Goal: Task Accomplishment & Management: Manage account settings

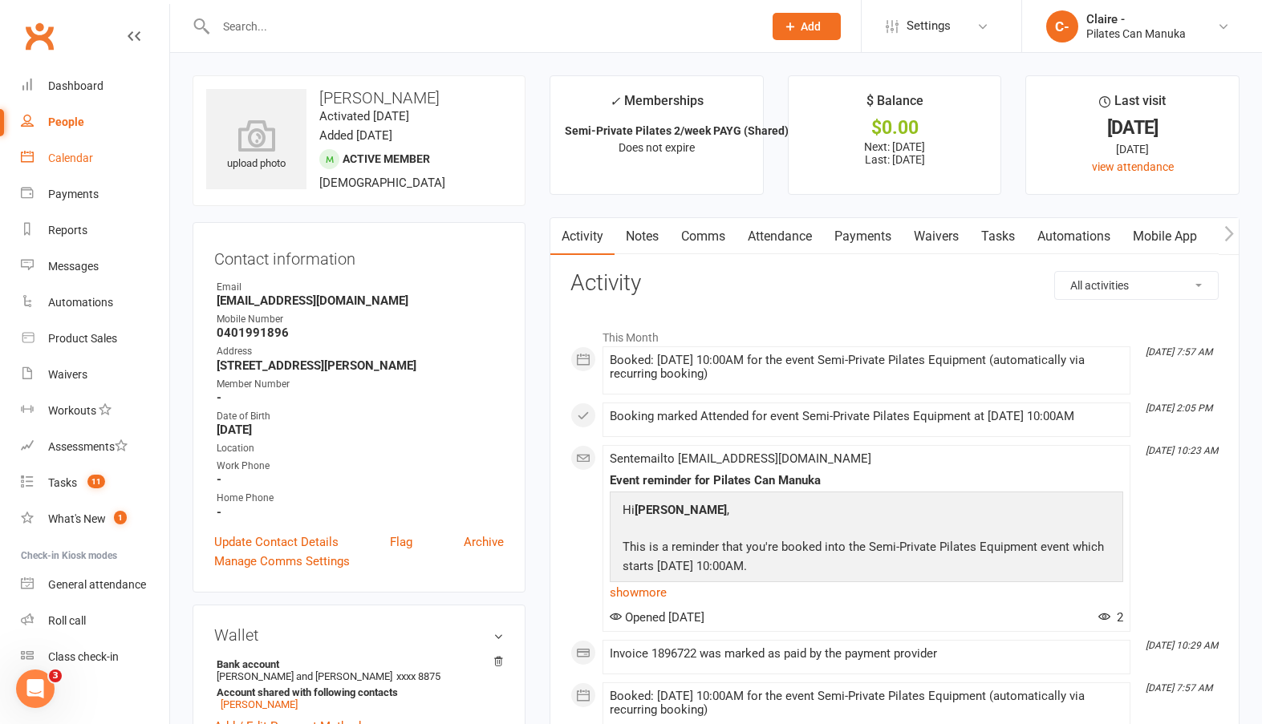
drag, startPoint x: 68, startPoint y: 160, endPoint x: 78, endPoint y: 162, distance: 9.9
click at [68, 160] on div "Calendar" at bounding box center [70, 158] width 45 height 13
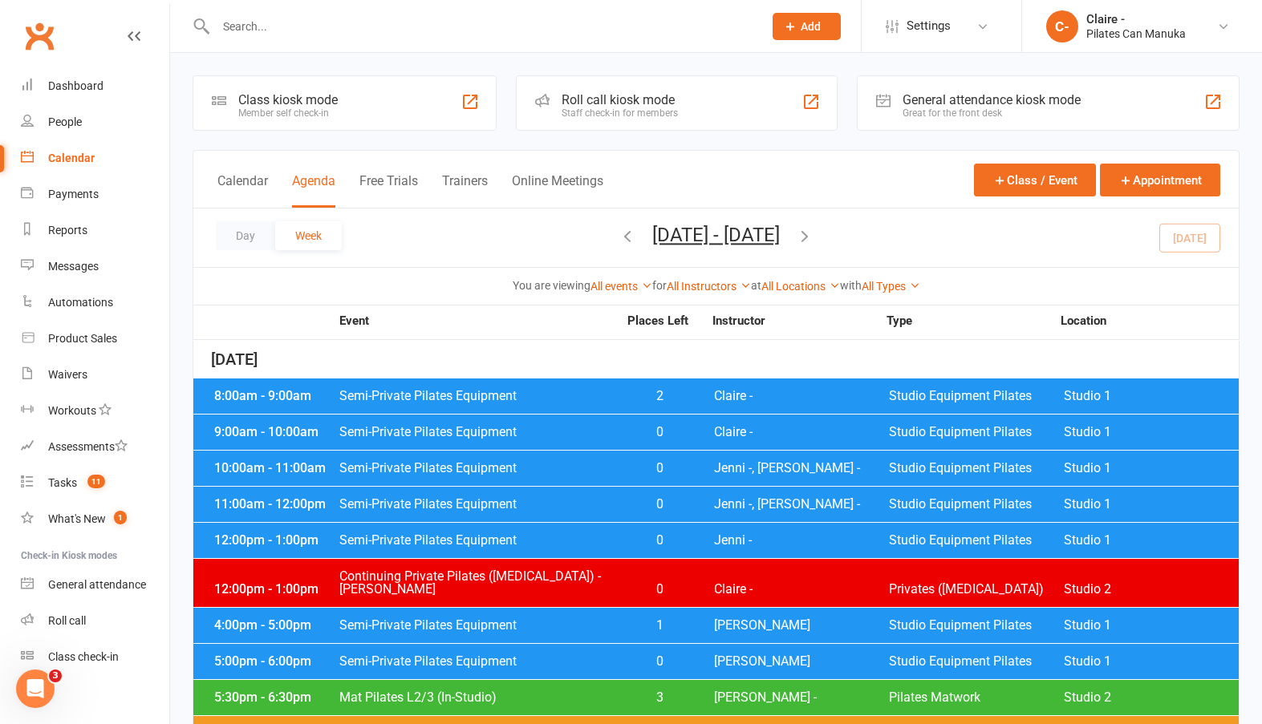
click at [322, 30] on input "text" at bounding box center [481, 26] width 541 height 22
type input "[PERSON_NAME]"
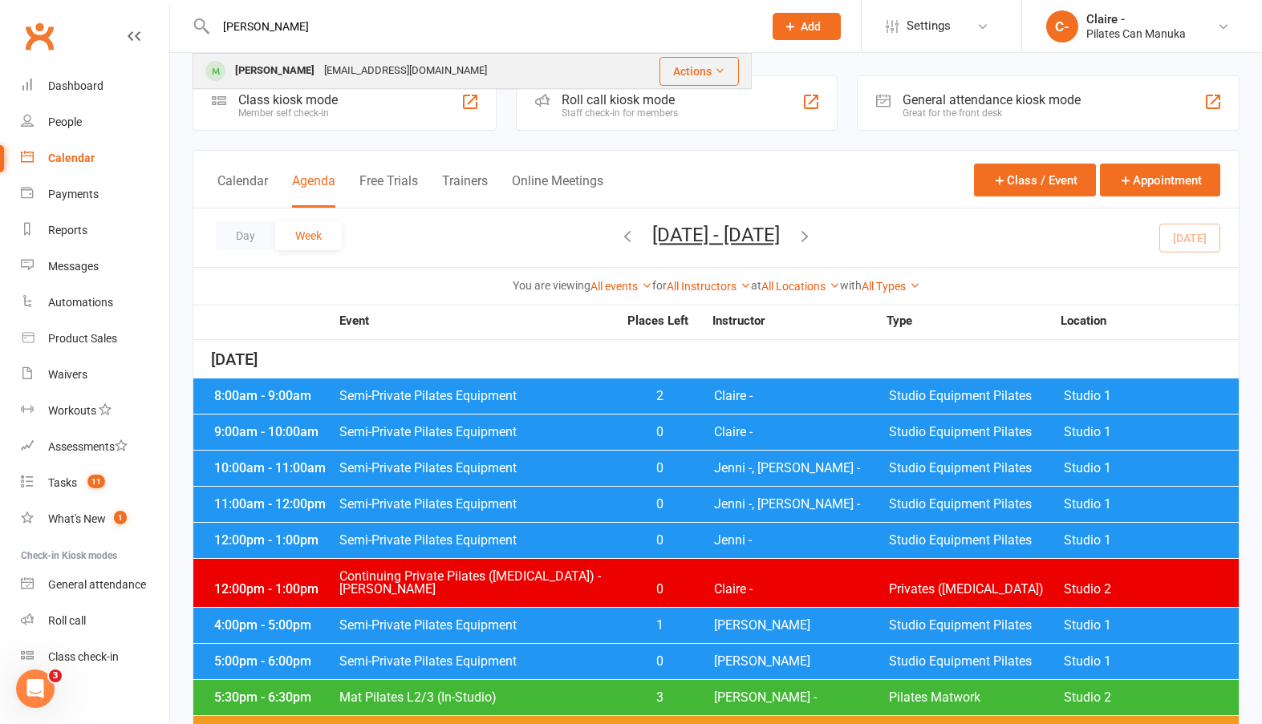
click at [324, 69] on div "[EMAIL_ADDRESS][DOMAIN_NAME]" at bounding box center [405, 70] width 172 height 23
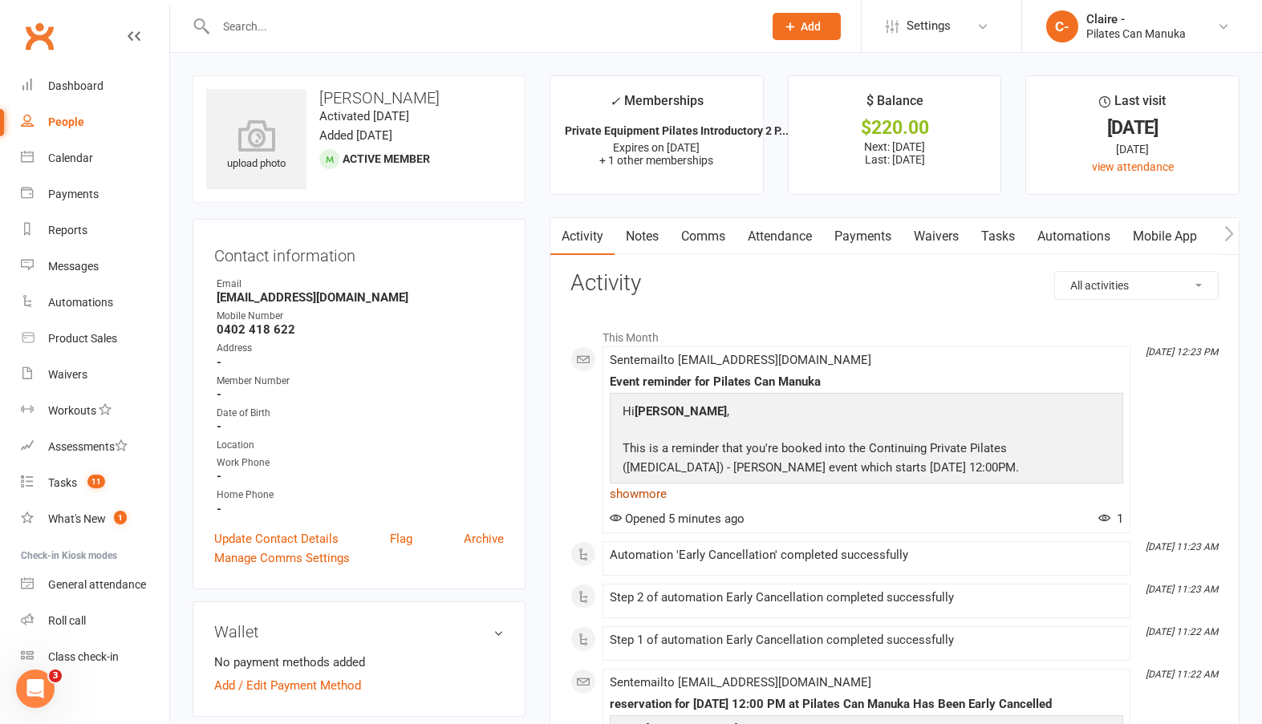
click at [633, 491] on link "show more" at bounding box center [866, 494] width 513 height 22
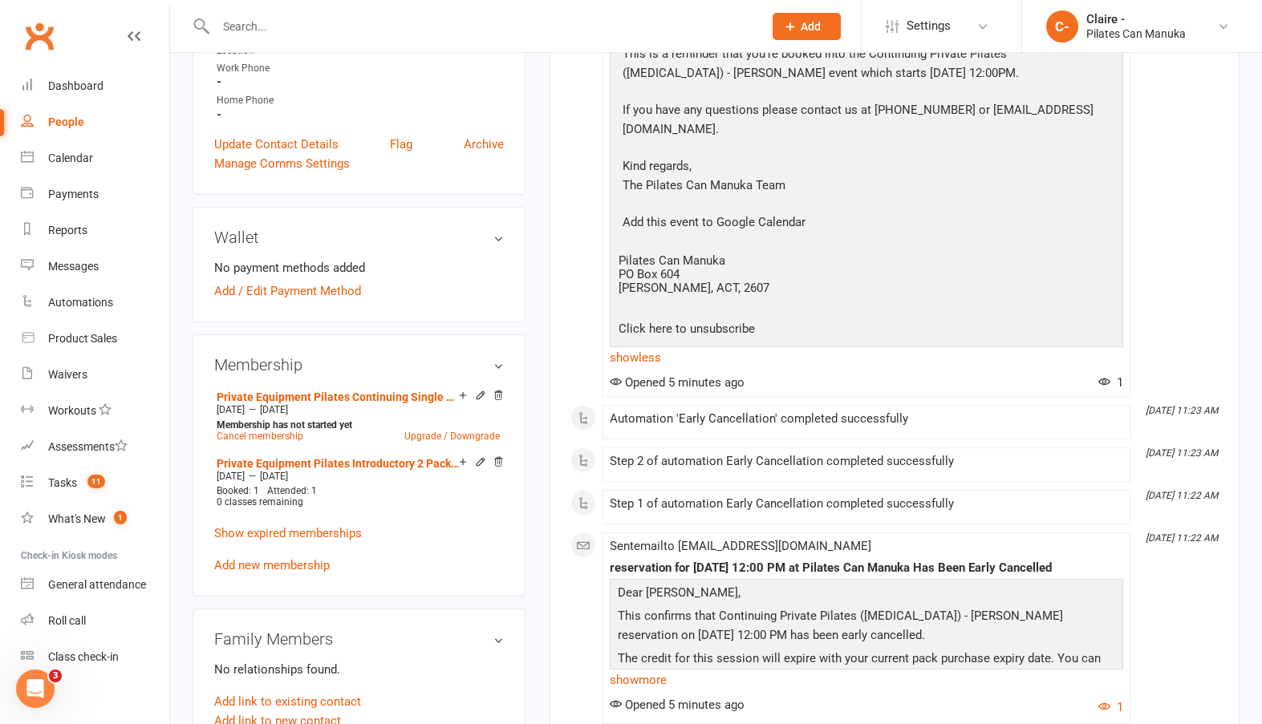
scroll to position [481, 0]
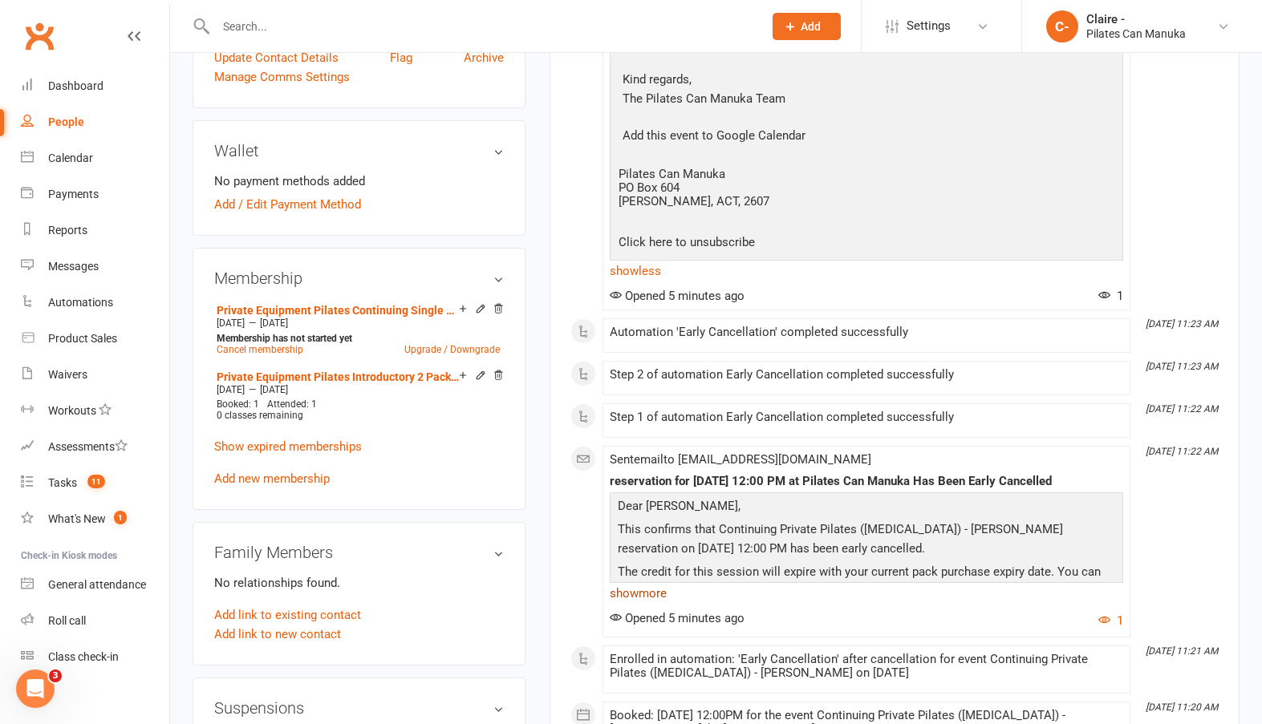
click at [659, 584] on link "show more" at bounding box center [866, 593] width 513 height 22
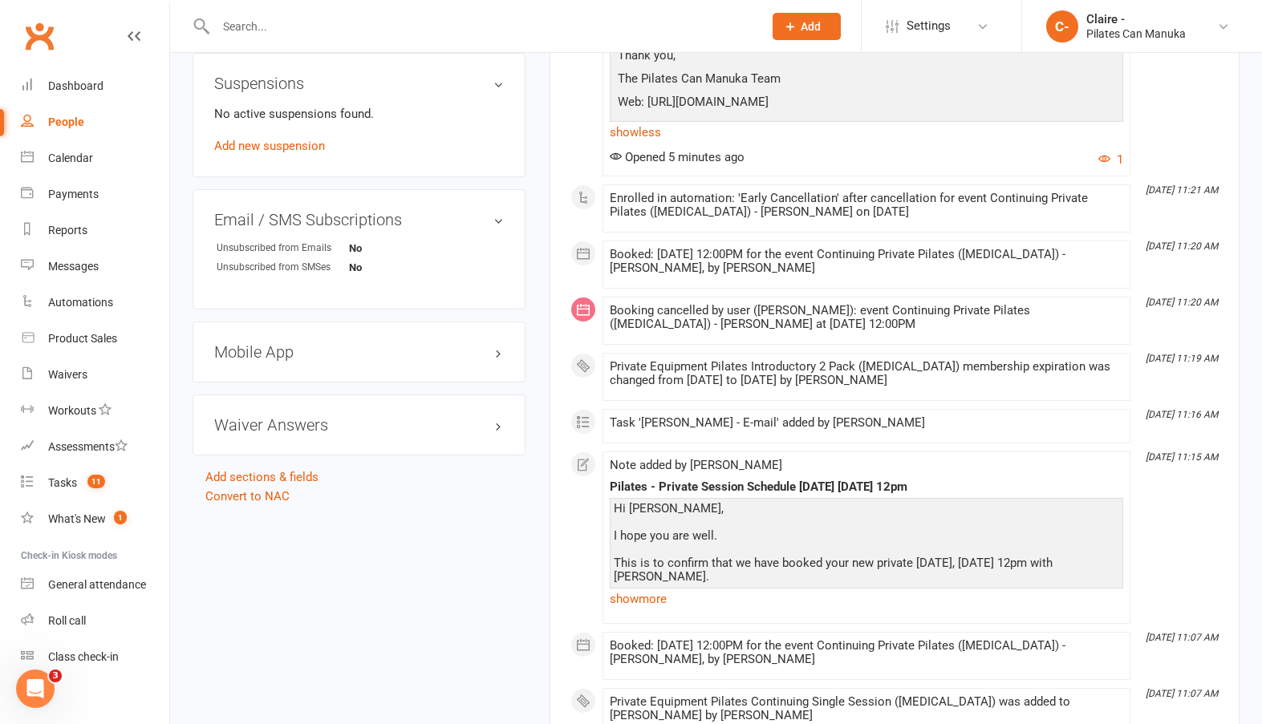
scroll to position [1123, 0]
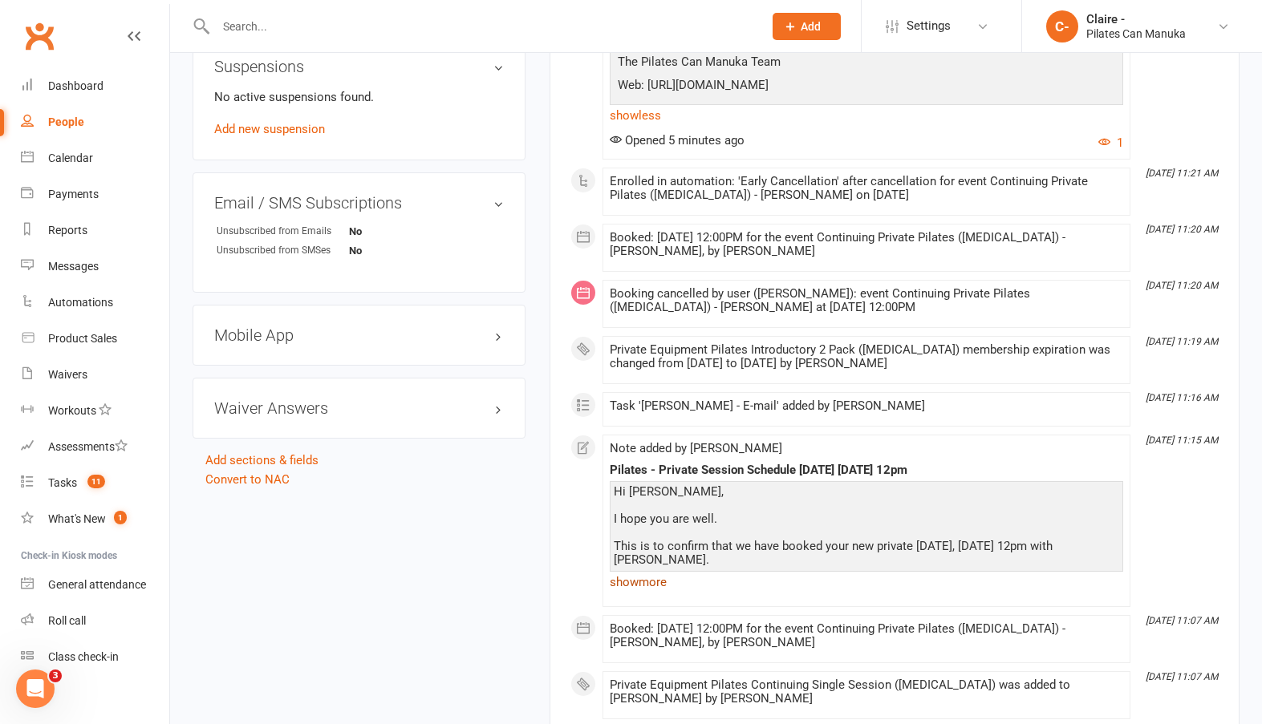
click at [669, 571] on link "show more" at bounding box center [866, 582] width 513 height 22
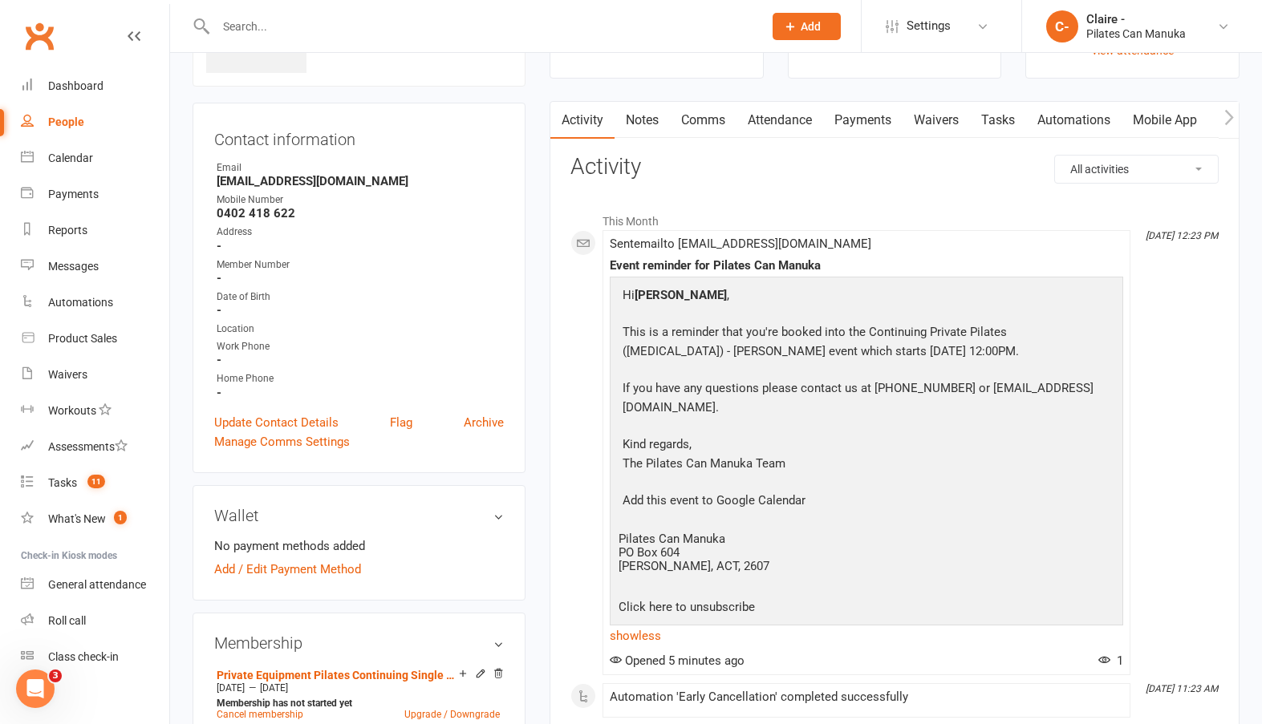
scroll to position [0, 0]
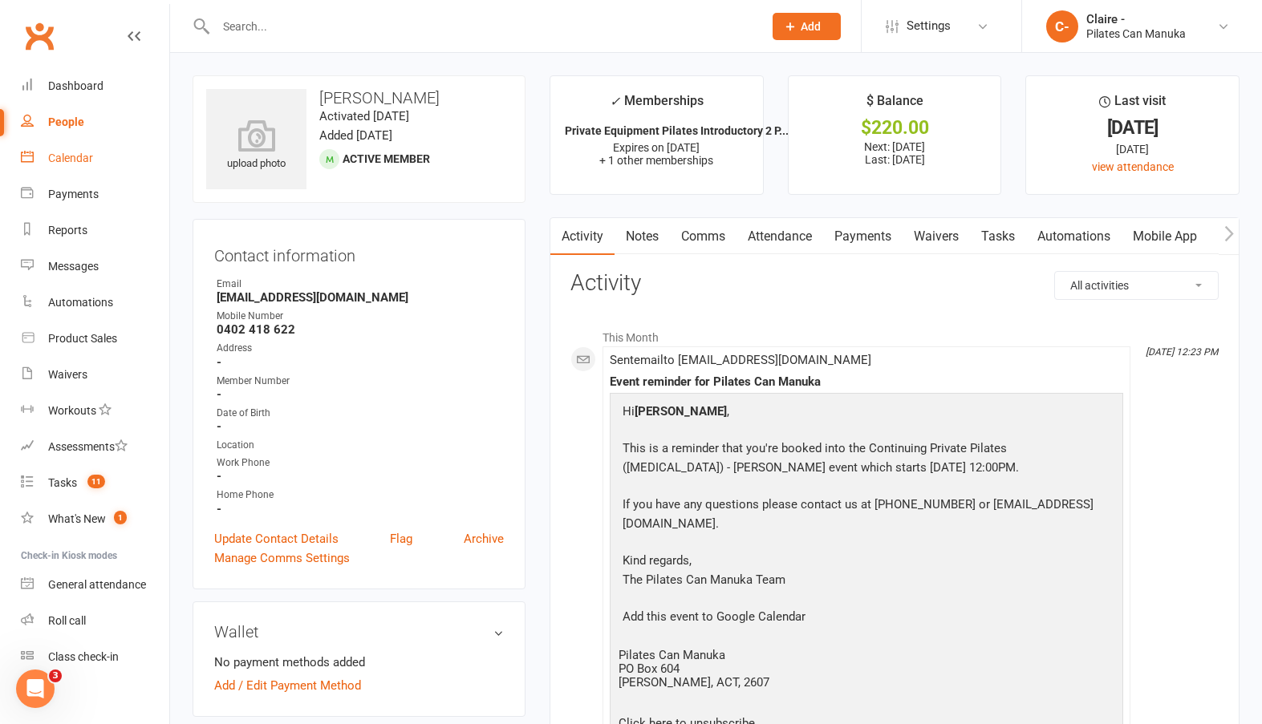
drag, startPoint x: 65, startPoint y: 156, endPoint x: 241, endPoint y: 97, distance: 185.2
click at [65, 156] on div "Calendar" at bounding box center [70, 158] width 45 height 13
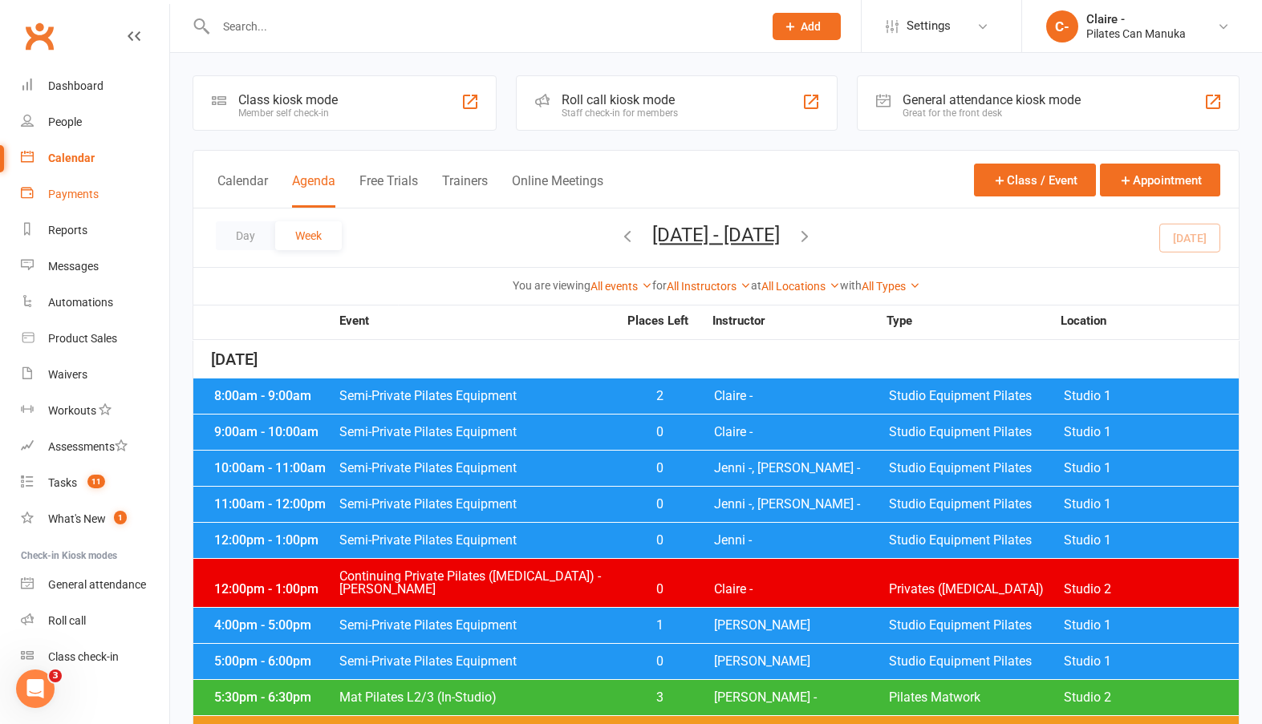
drag, startPoint x: 68, startPoint y: 190, endPoint x: 338, endPoint y: 190, distance: 269.5
click at [68, 190] on div "Payments" at bounding box center [73, 194] width 51 height 13
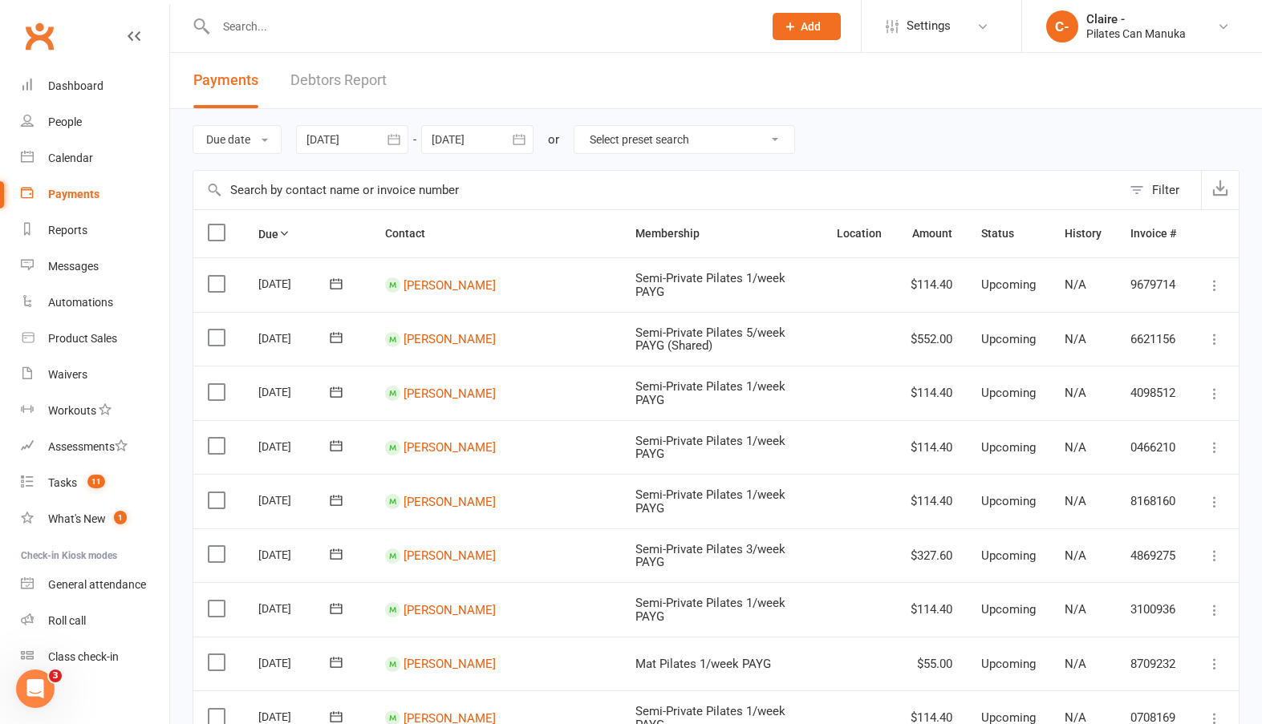
click at [395, 136] on icon "button" at bounding box center [394, 140] width 16 height 16
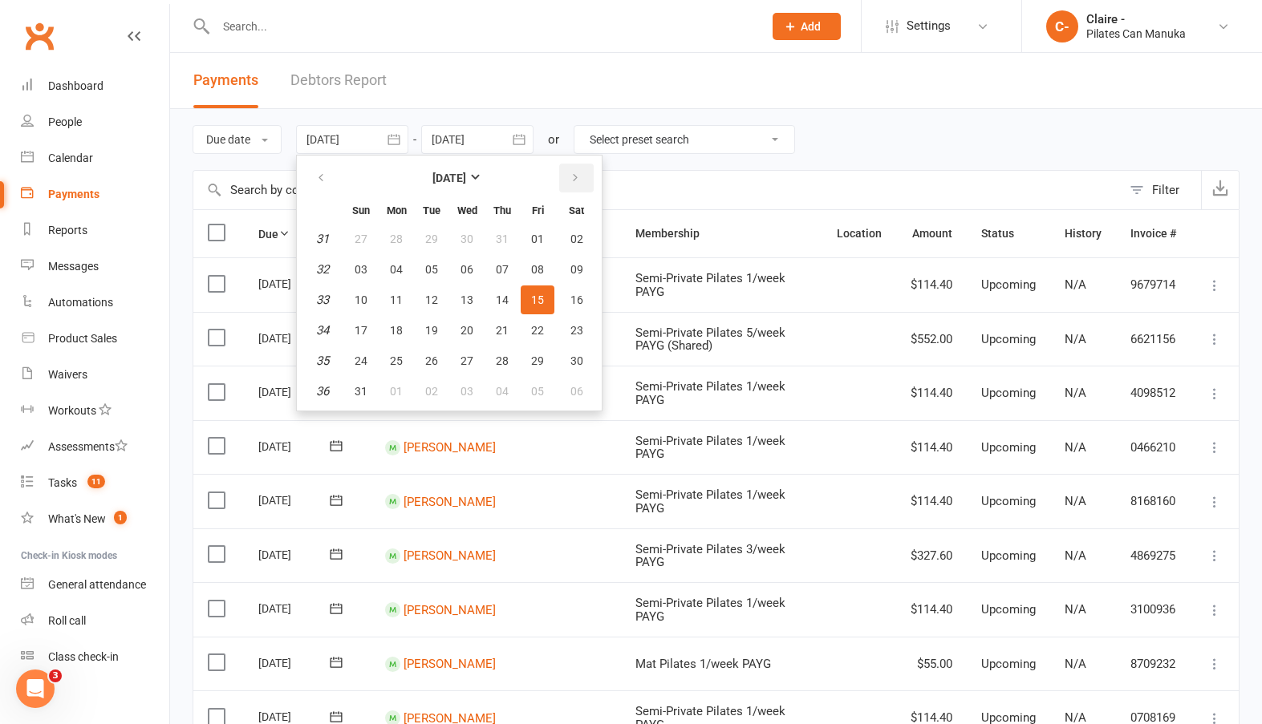
click at [568, 166] on button "button" at bounding box center [576, 178] width 34 height 29
click at [500, 294] on span "18" at bounding box center [502, 300] width 13 height 13
type input "[DATE]"
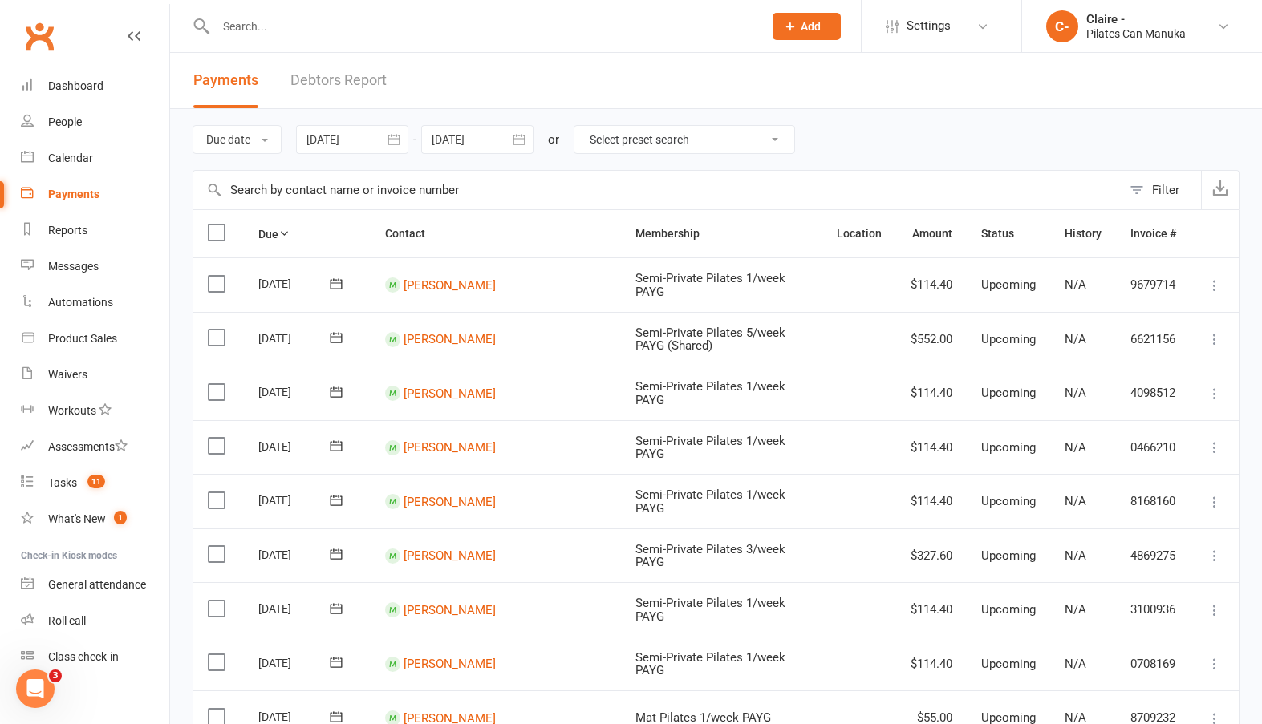
click at [519, 136] on icon "button" at bounding box center [519, 139] width 12 height 10
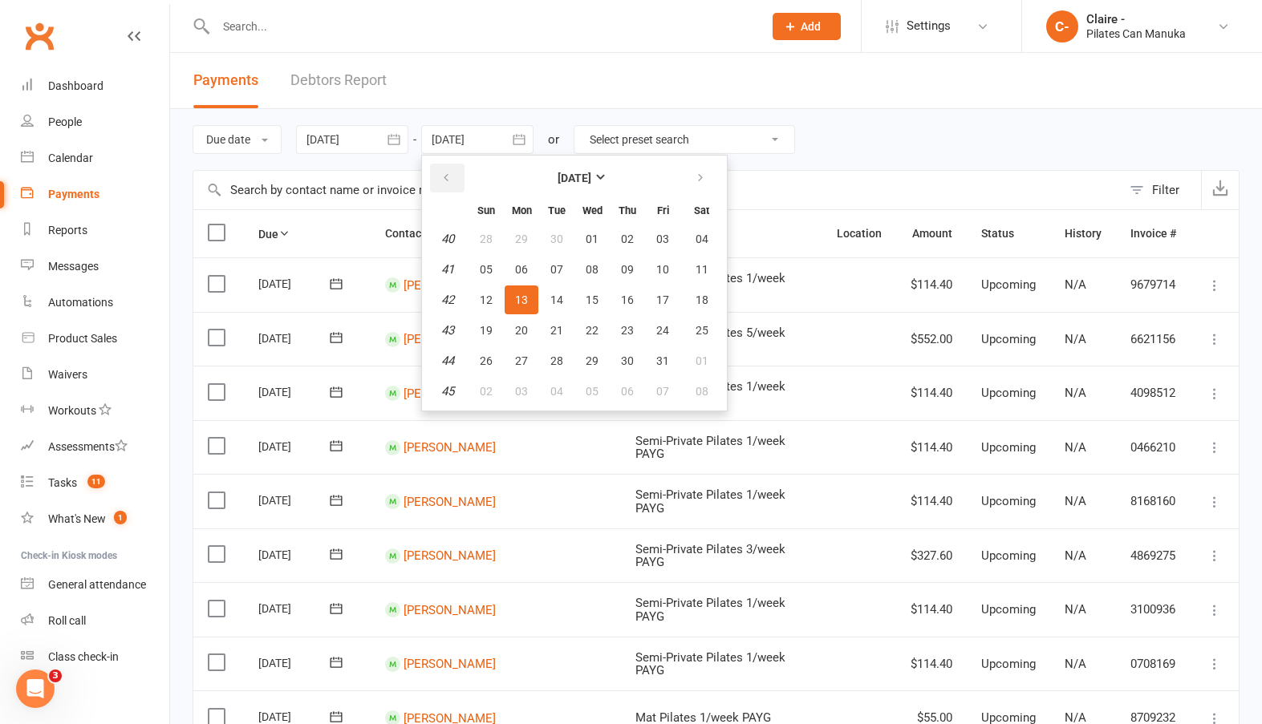
click at [460, 175] on button "button" at bounding box center [447, 178] width 34 height 29
click at [660, 298] on span "19" at bounding box center [662, 300] width 13 height 13
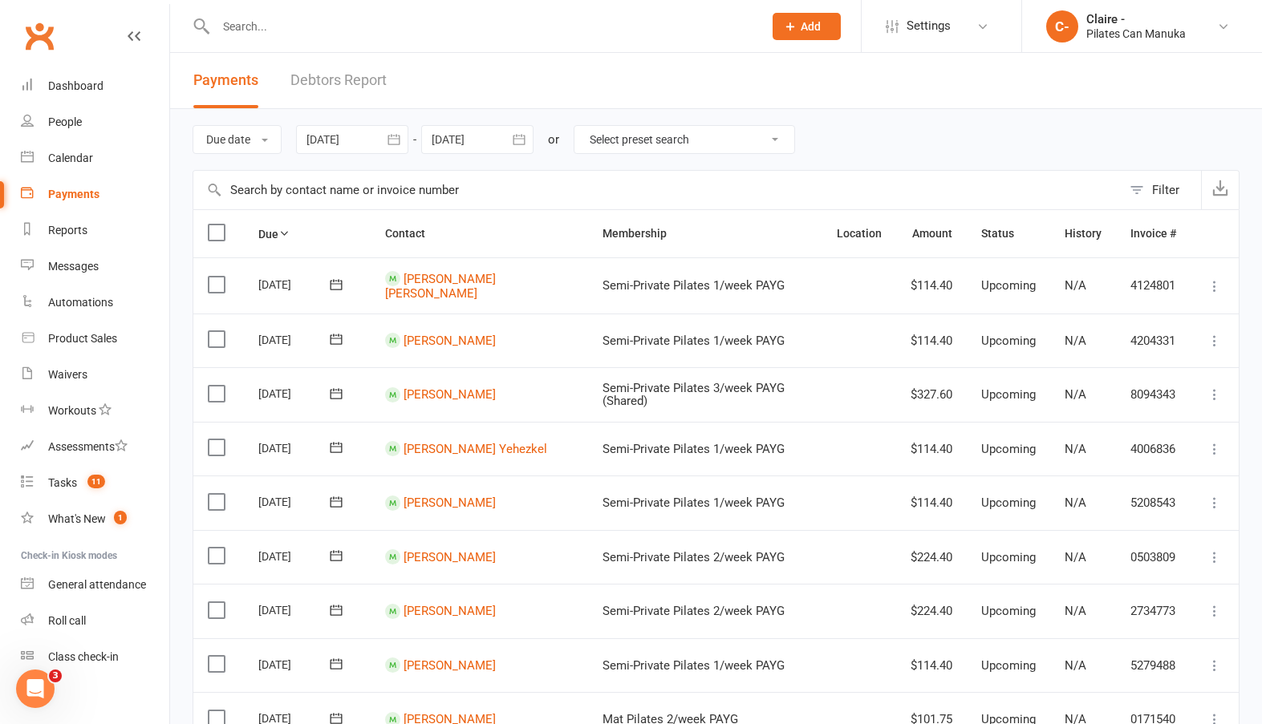
click at [521, 137] on icon "button" at bounding box center [519, 140] width 16 height 16
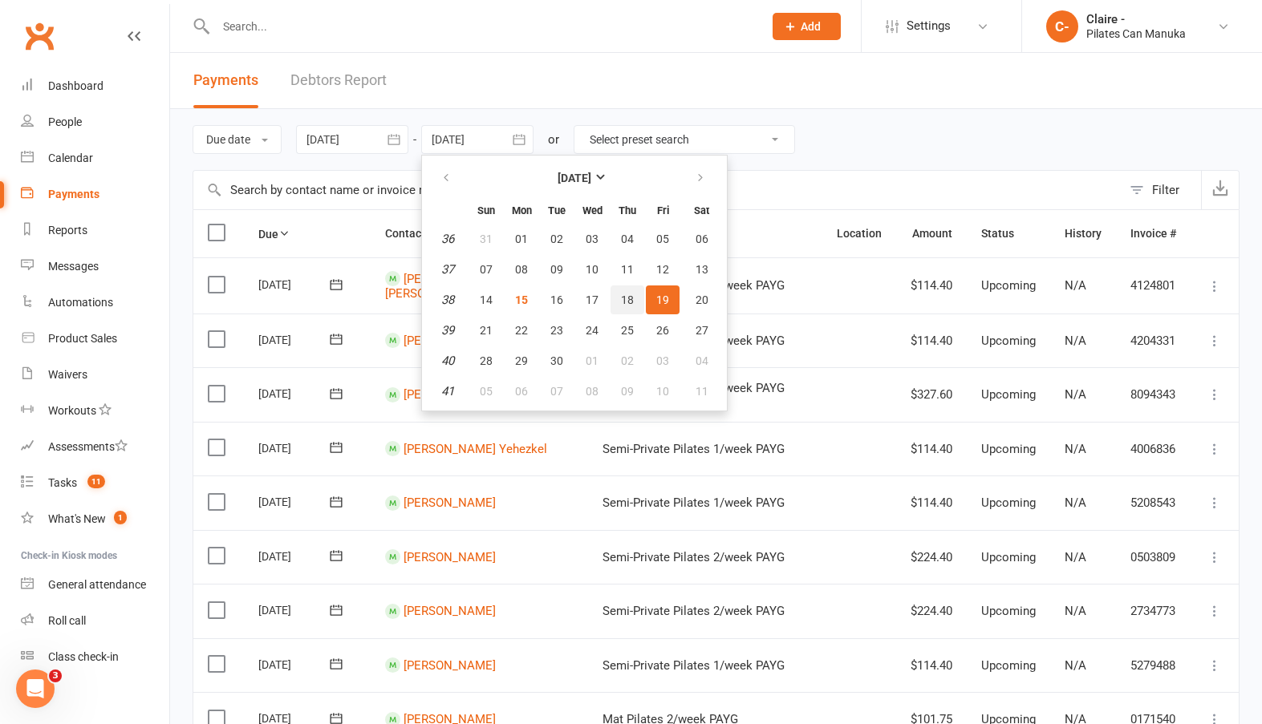
click at [629, 294] on span "18" at bounding box center [627, 300] width 13 height 13
type input "[DATE]"
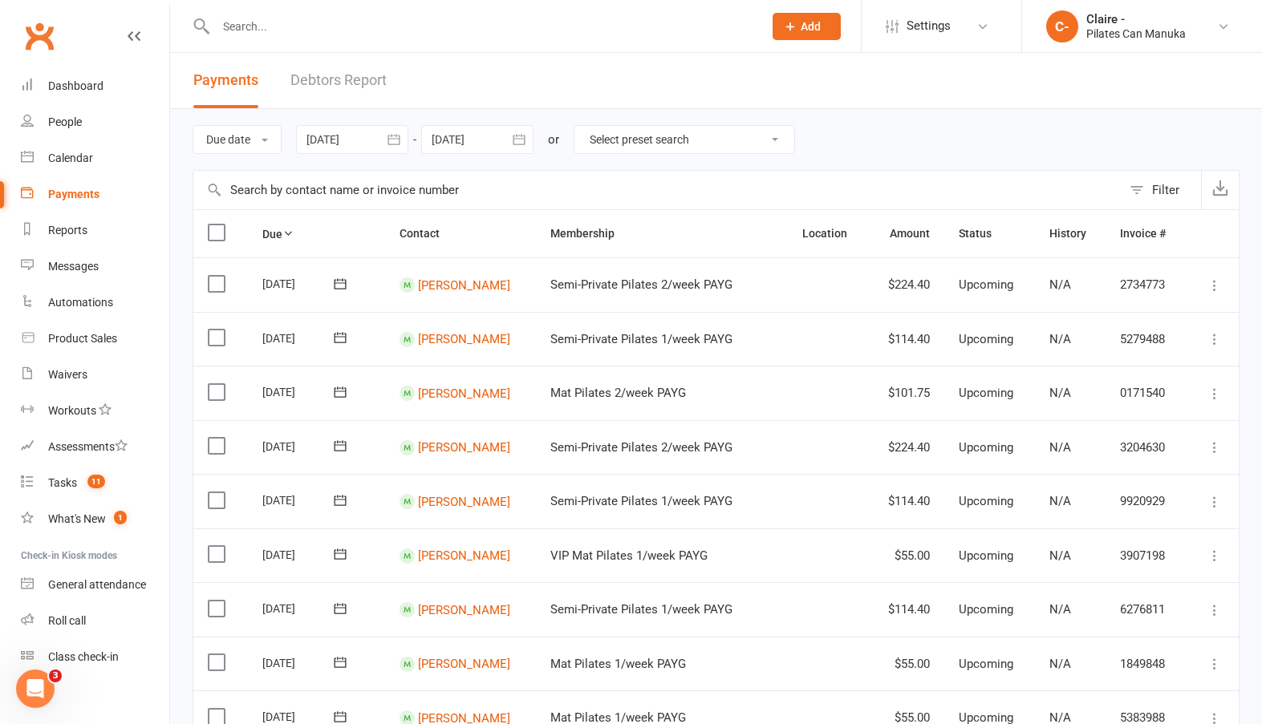
click at [398, 135] on icon "button" at bounding box center [394, 140] width 16 height 16
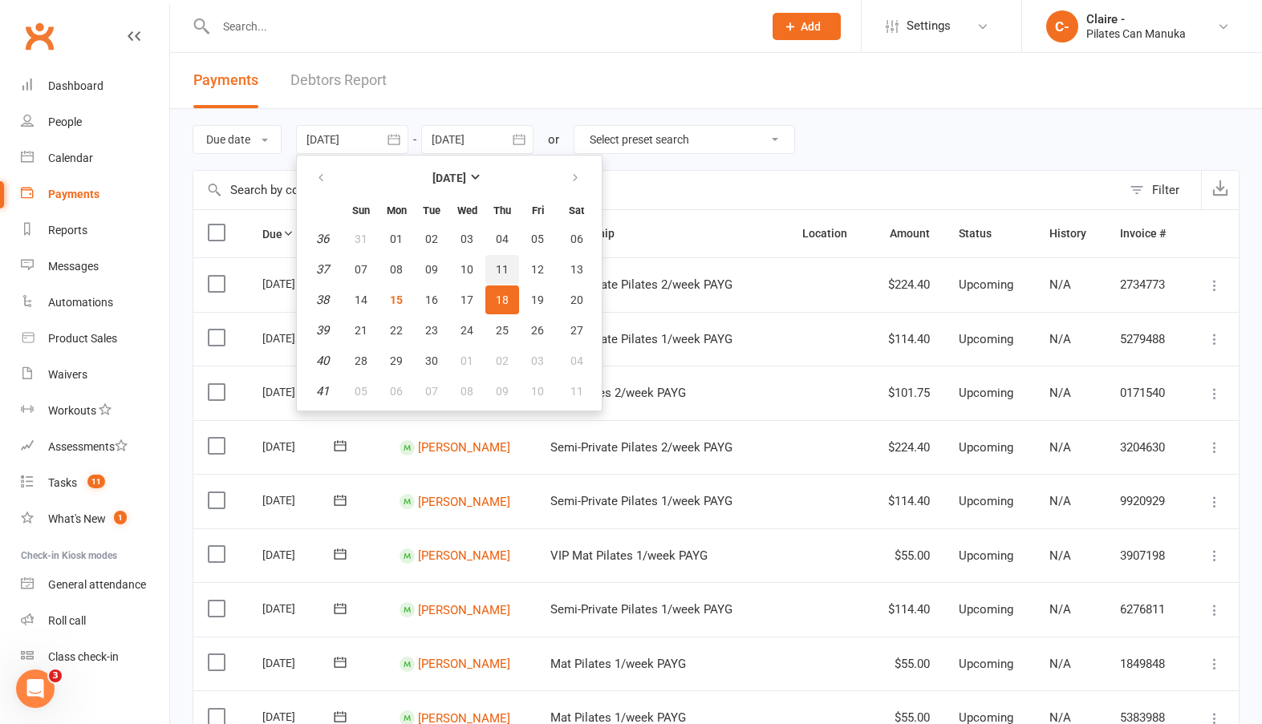
click at [499, 259] on button "11" at bounding box center [502, 269] width 34 height 29
type input "[DATE]"
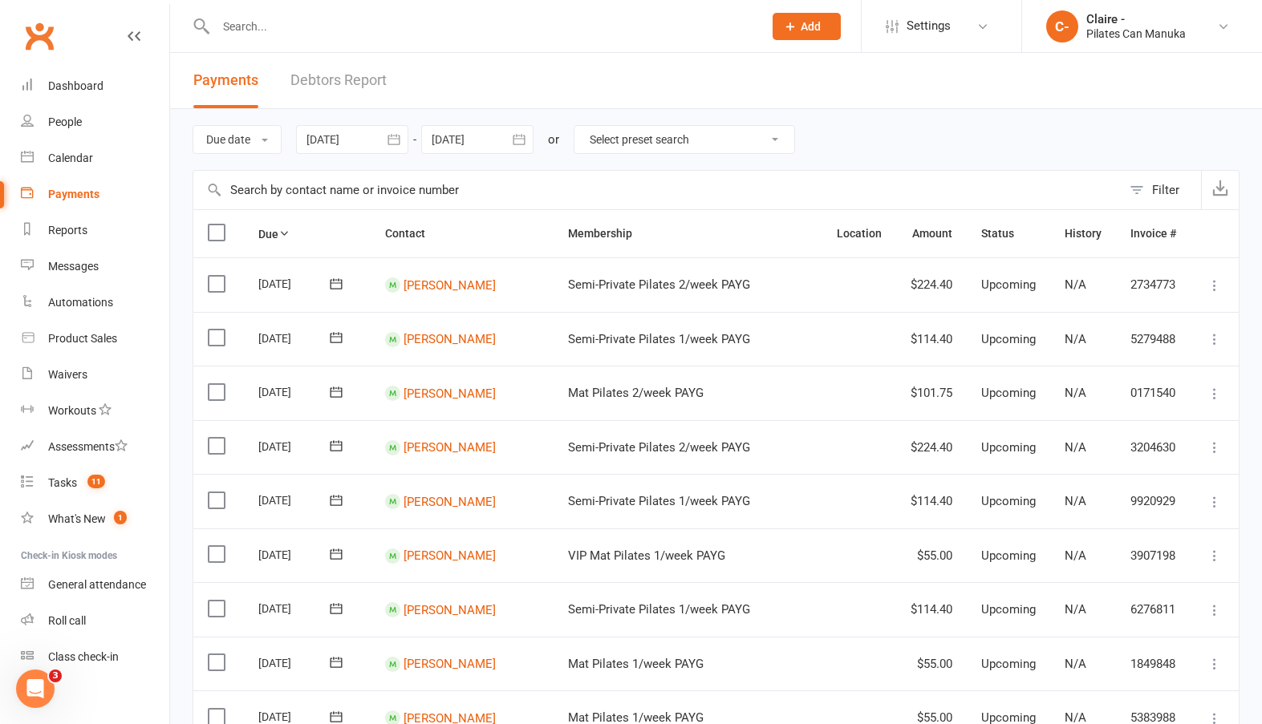
click at [517, 141] on icon "button" at bounding box center [519, 140] width 16 height 16
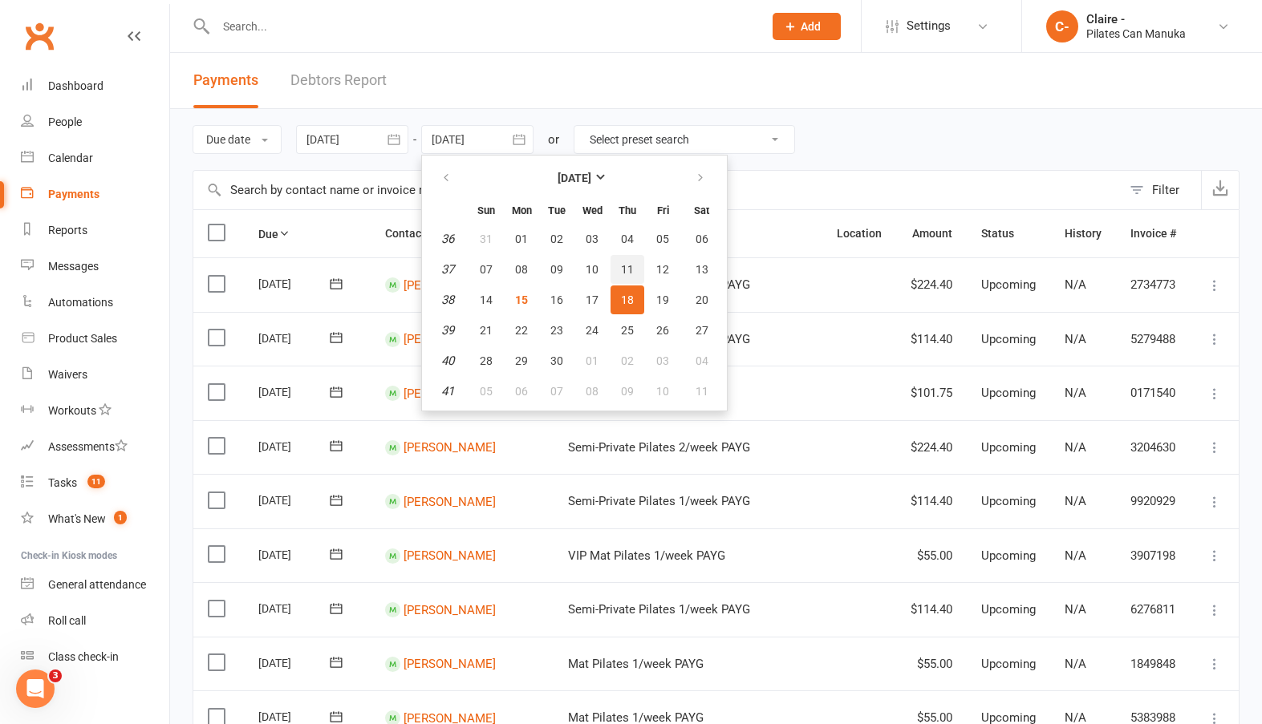
click at [630, 266] on span "11" at bounding box center [627, 269] width 13 height 13
type input "[DATE]"
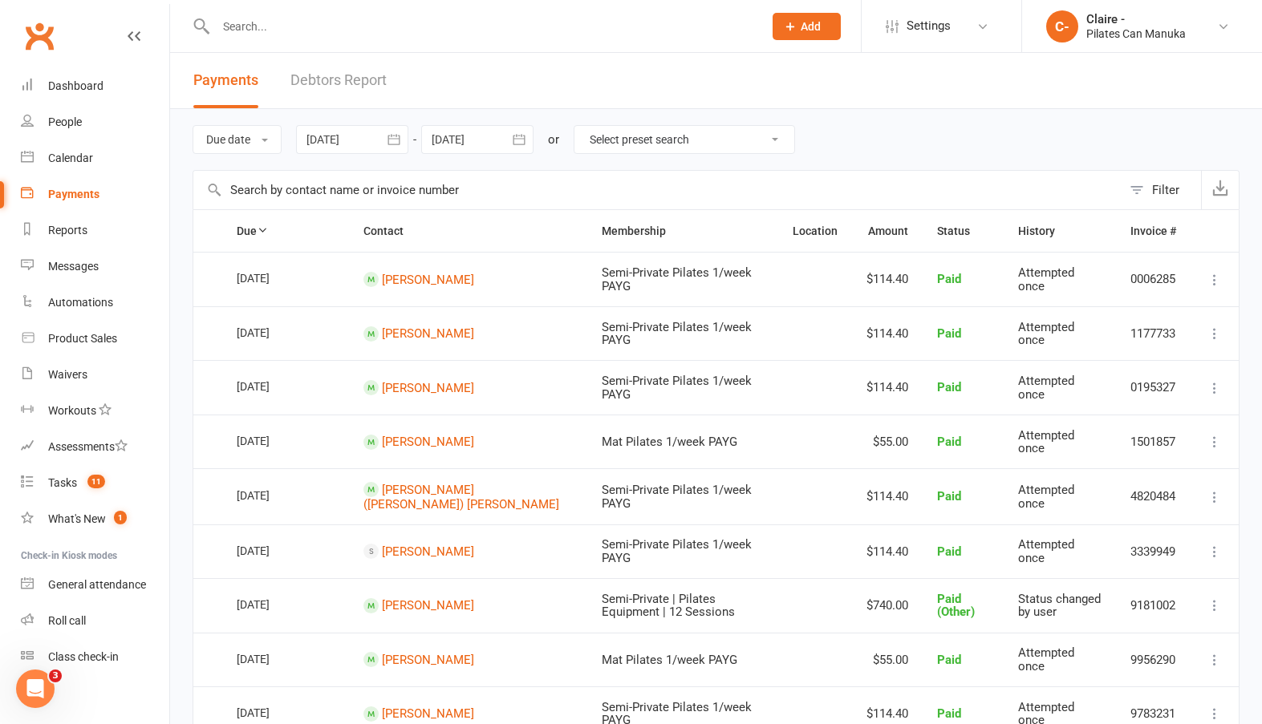
click at [1133, 189] on button "Filter" at bounding box center [1160, 190] width 79 height 38
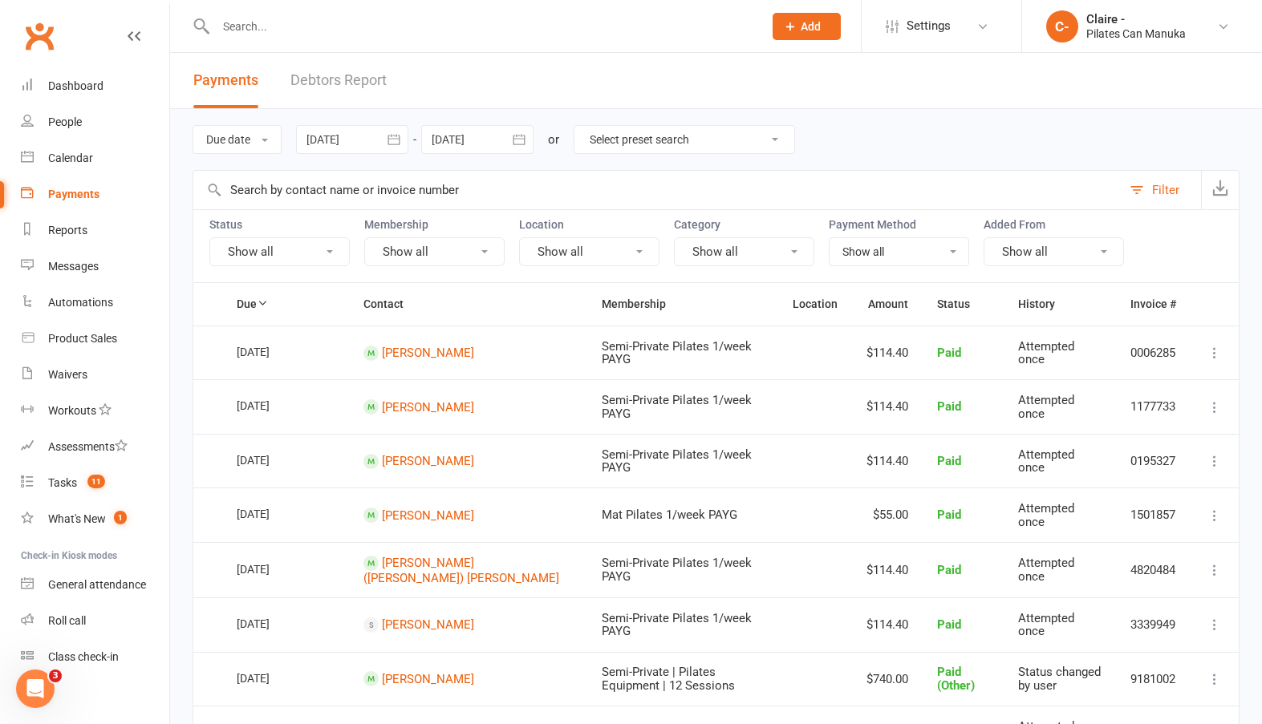
click at [707, 254] on button "Show all" at bounding box center [744, 251] width 140 height 29
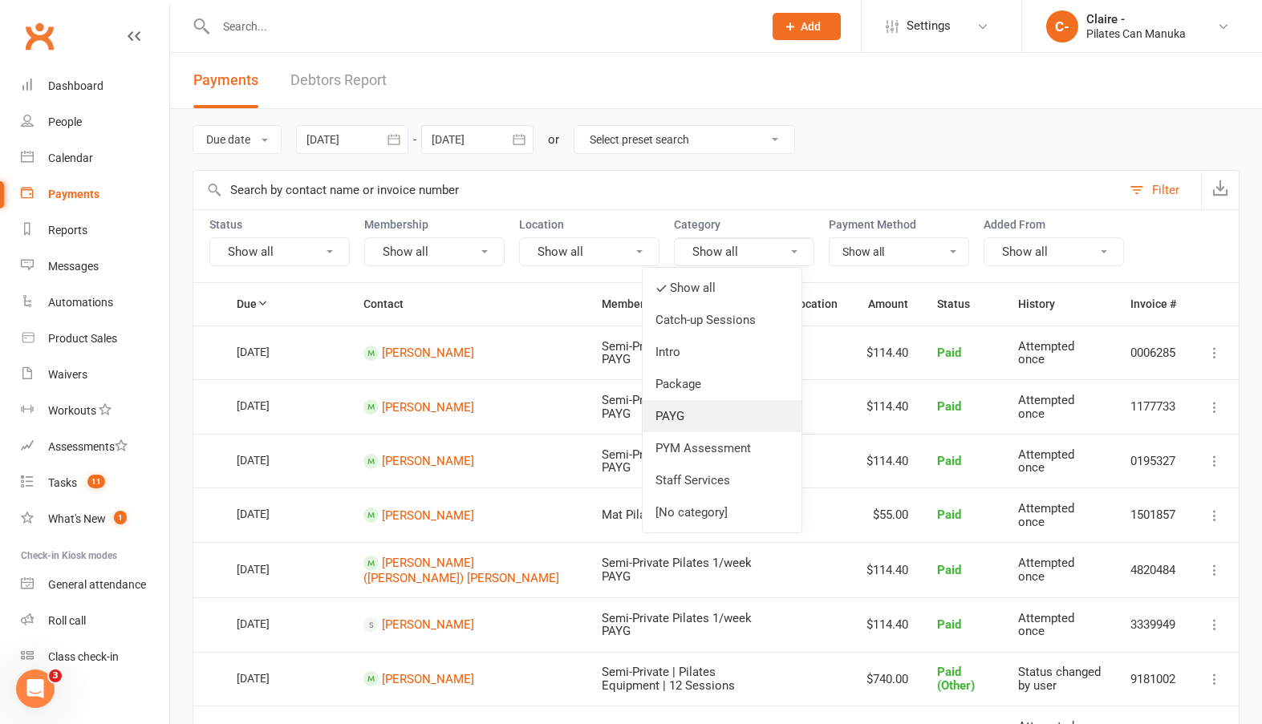
click at [678, 415] on link "PAYG" at bounding box center [721, 416] width 159 height 32
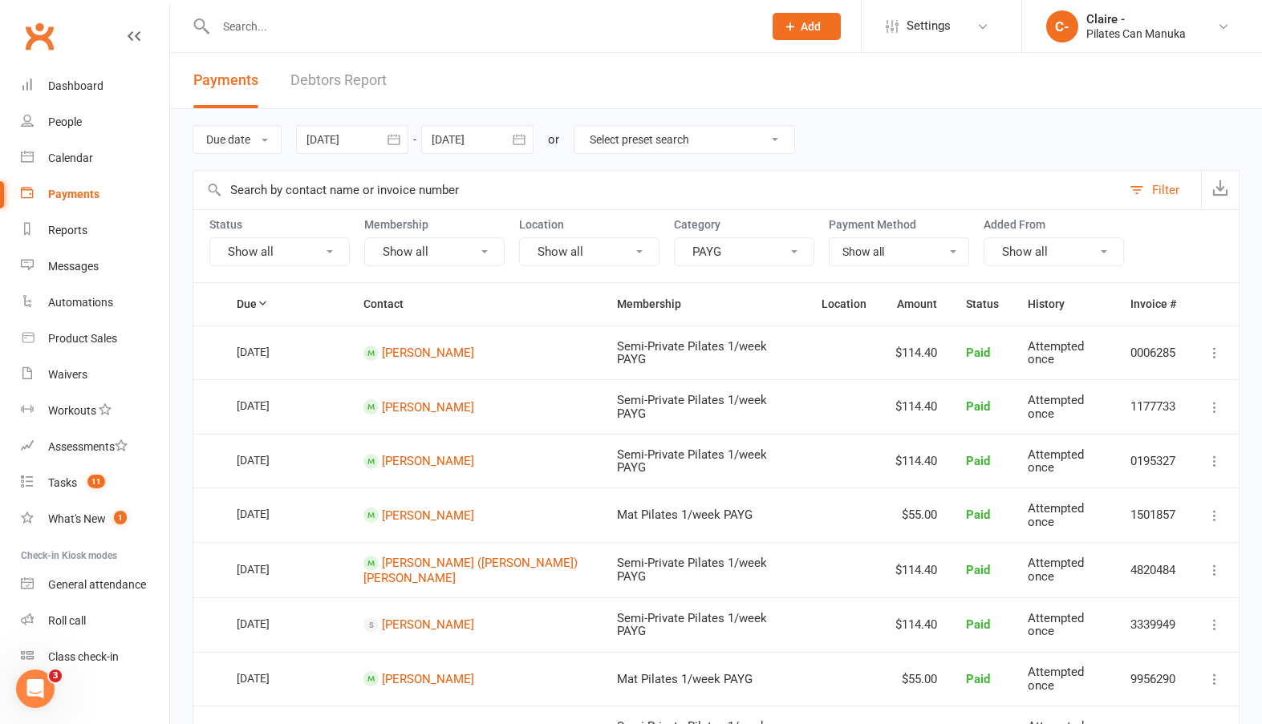
click at [396, 144] on icon "button" at bounding box center [393, 139] width 12 height 10
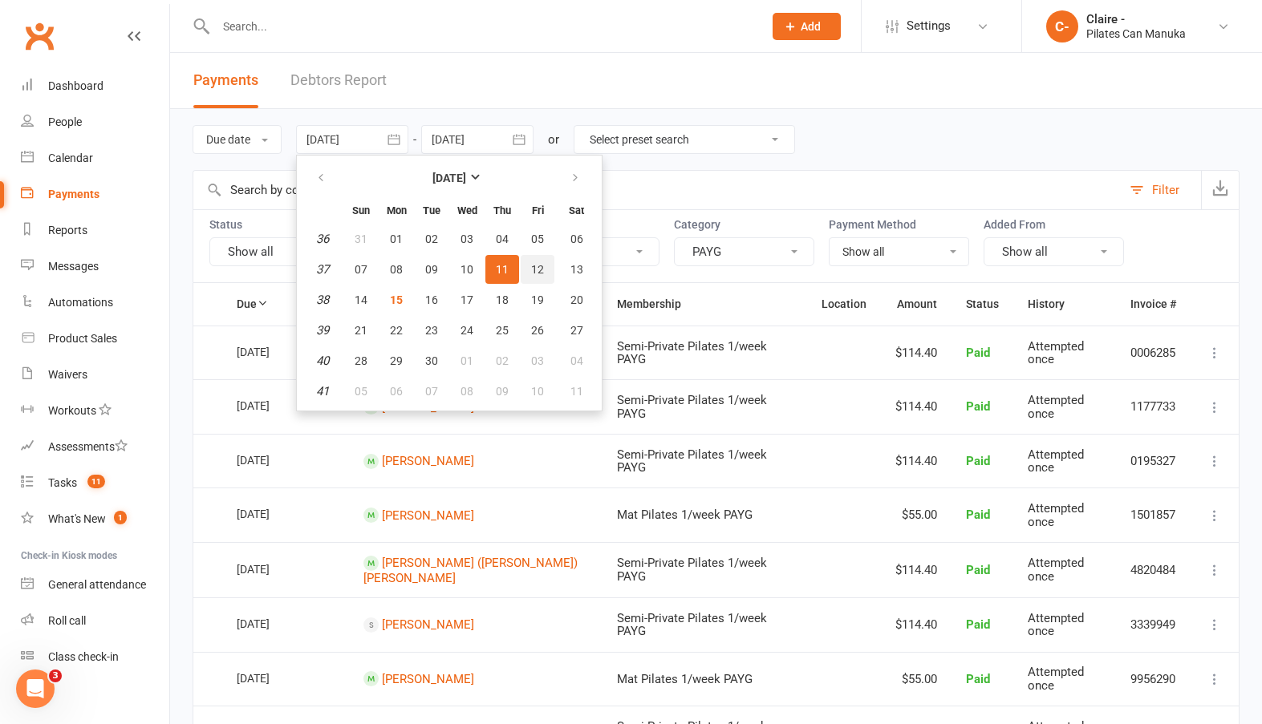
click at [535, 264] on span "12" at bounding box center [537, 269] width 13 height 13
type input "[DATE]"
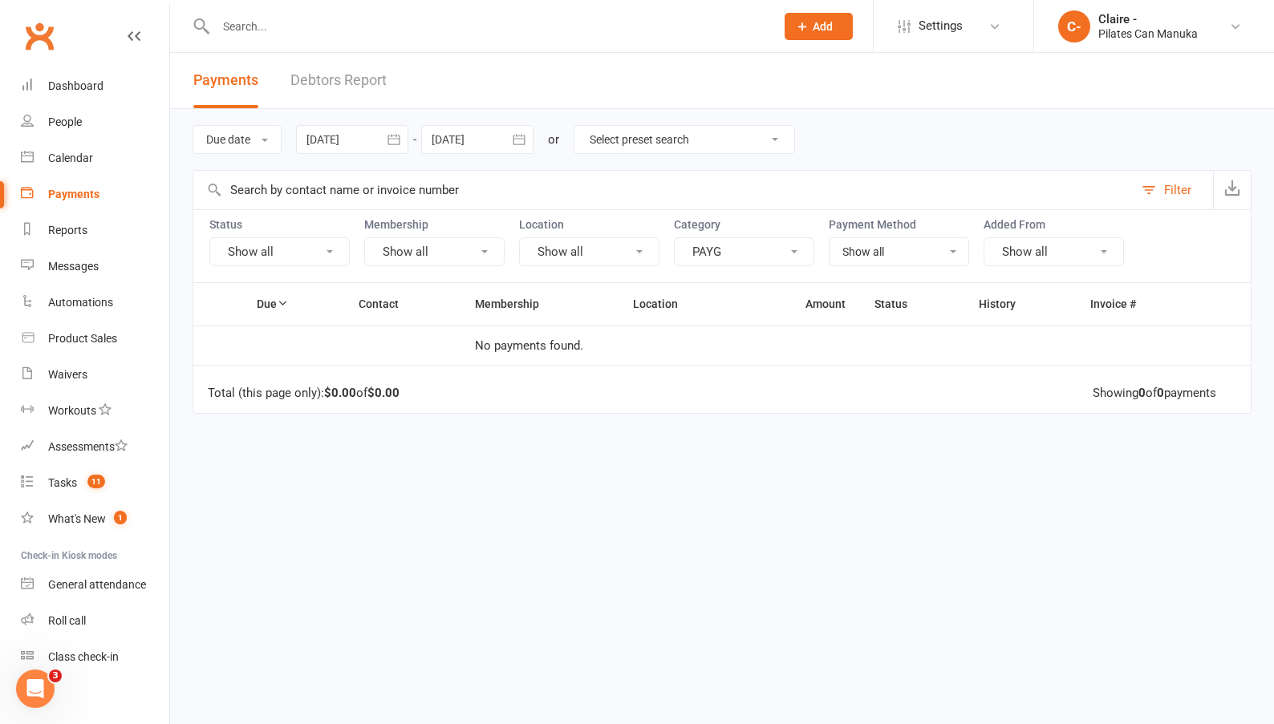
click at [525, 140] on icon "button" at bounding box center [519, 140] width 16 height 16
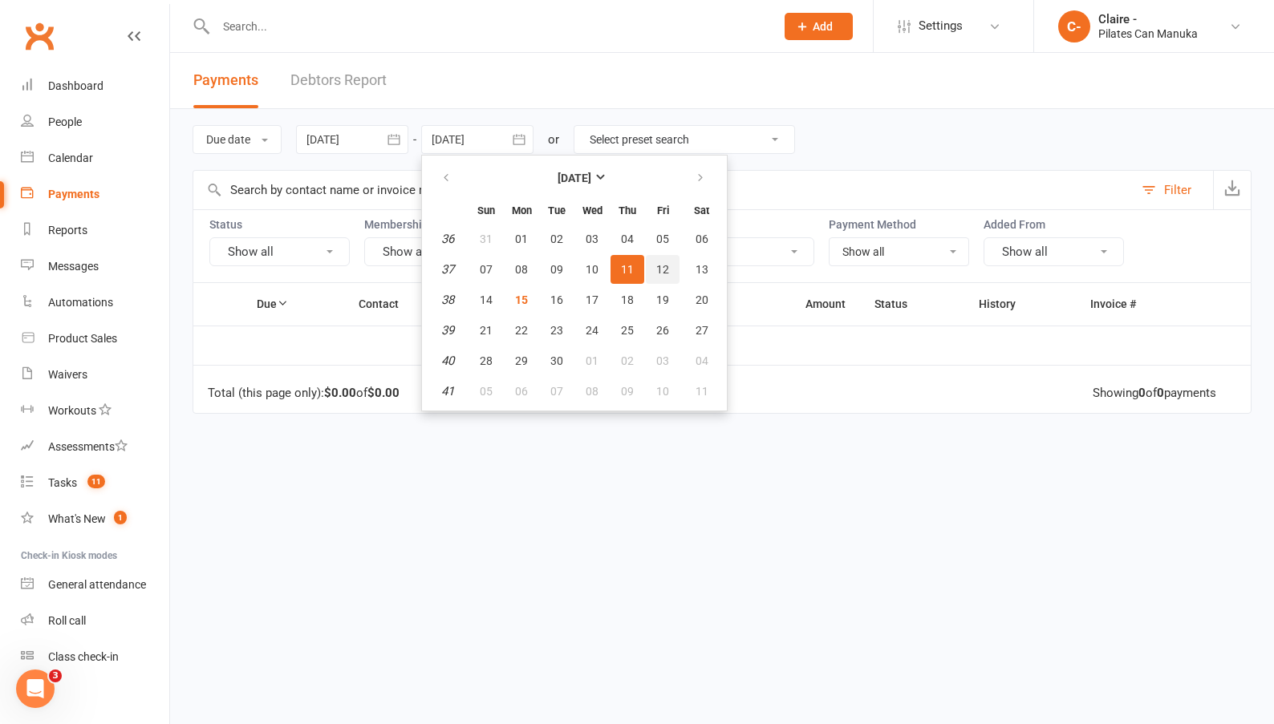
click at [662, 263] on span "12" at bounding box center [662, 269] width 13 height 13
type input "[DATE]"
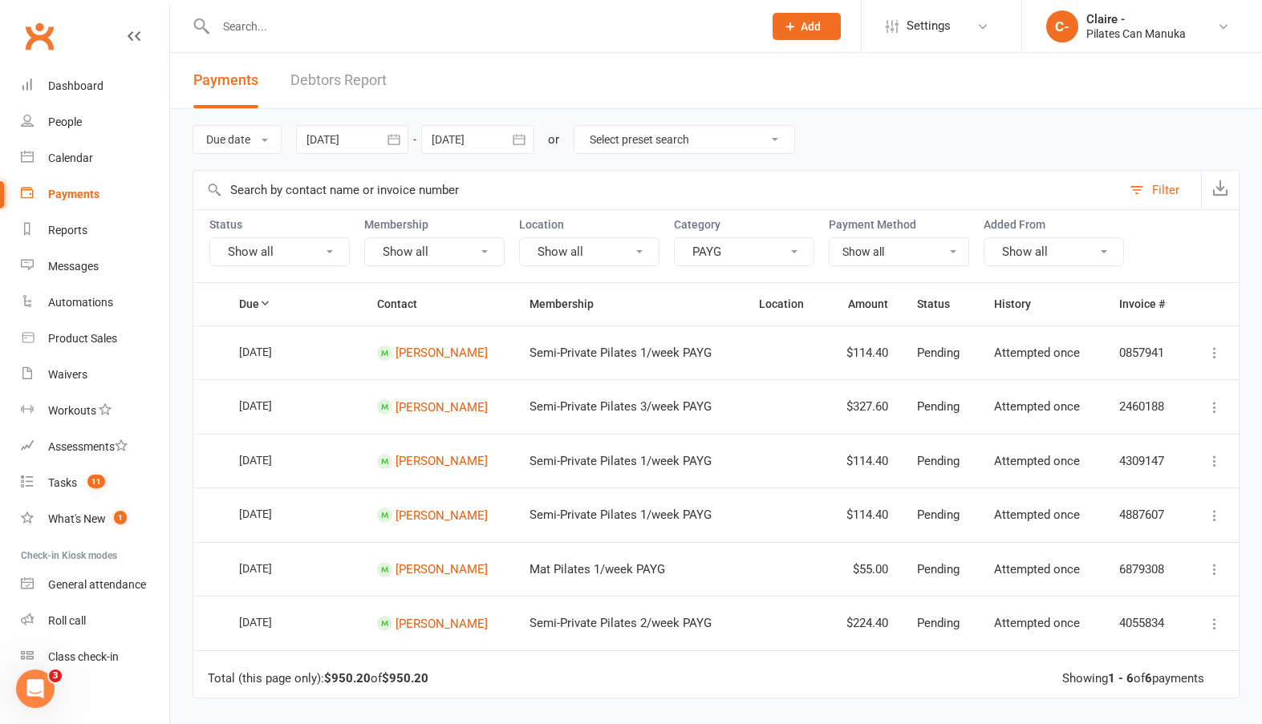
click at [391, 133] on icon "button" at bounding box center [394, 140] width 16 height 16
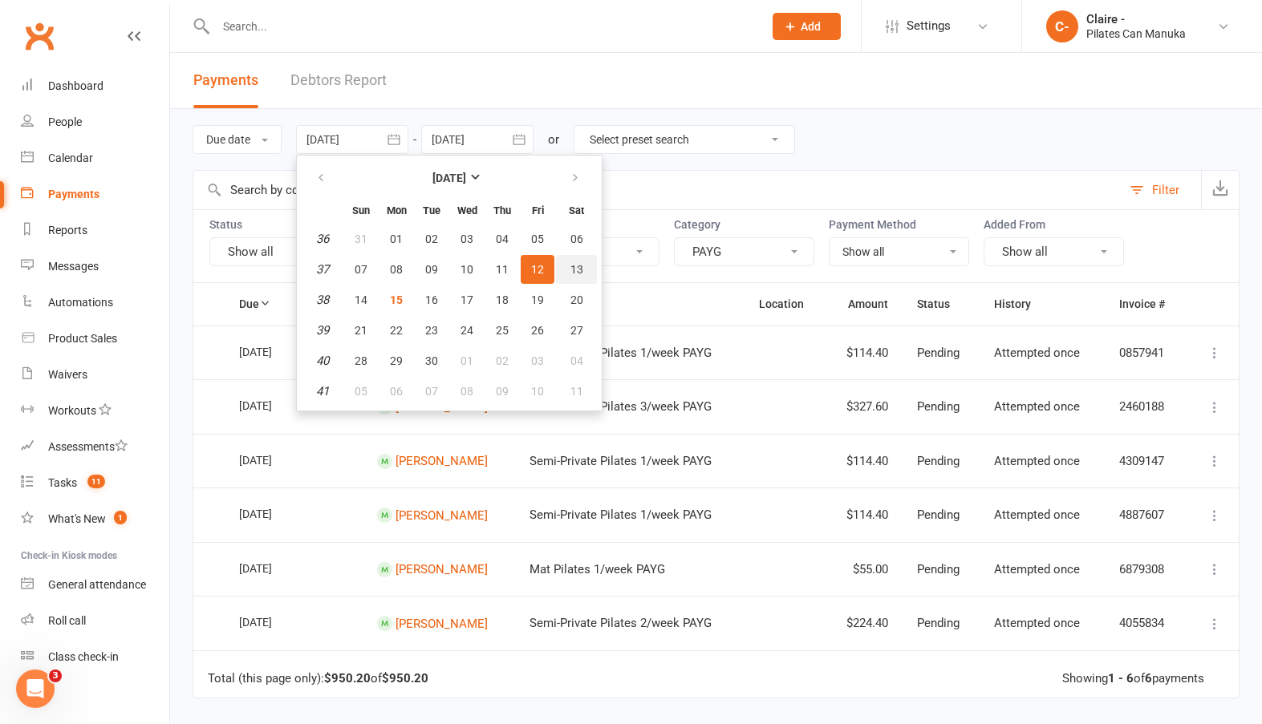
click at [569, 265] on button "13" at bounding box center [576, 269] width 41 height 29
type input "[DATE]"
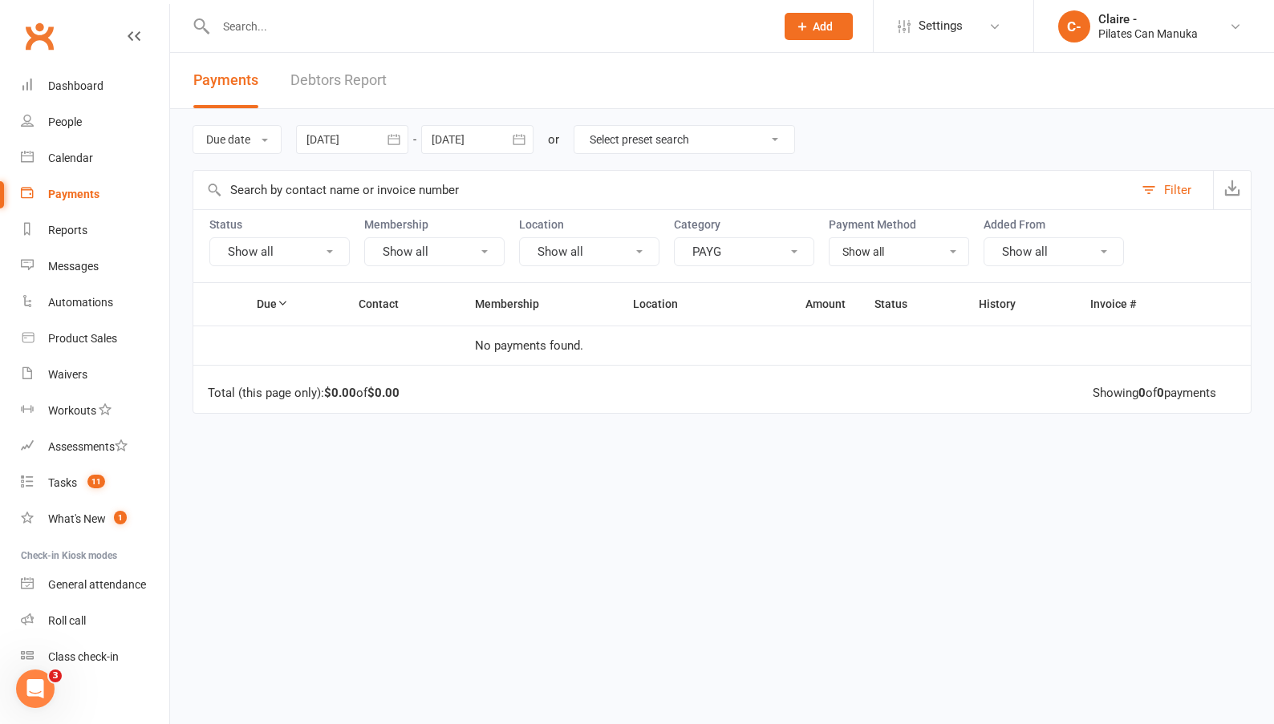
click at [525, 140] on icon "button" at bounding box center [519, 140] width 16 height 16
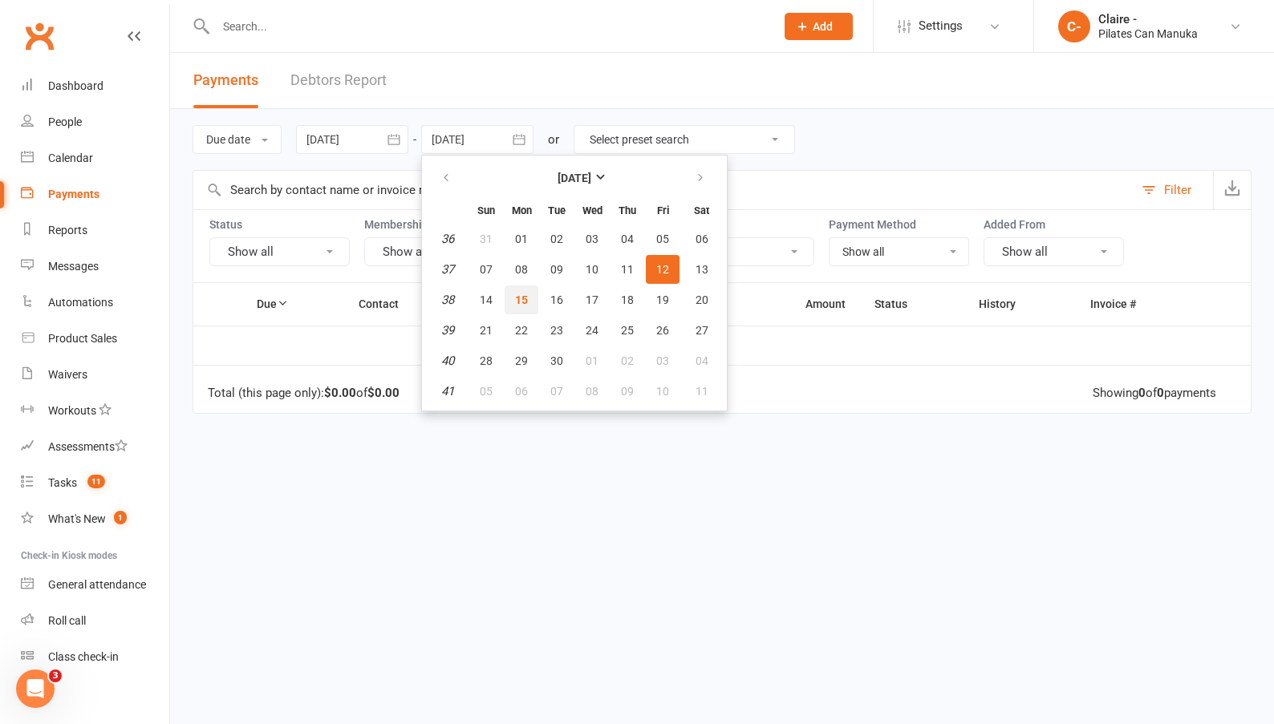
click at [520, 297] on span "15" at bounding box center [521, 300] width 13 height 13
type input "[DATE]"
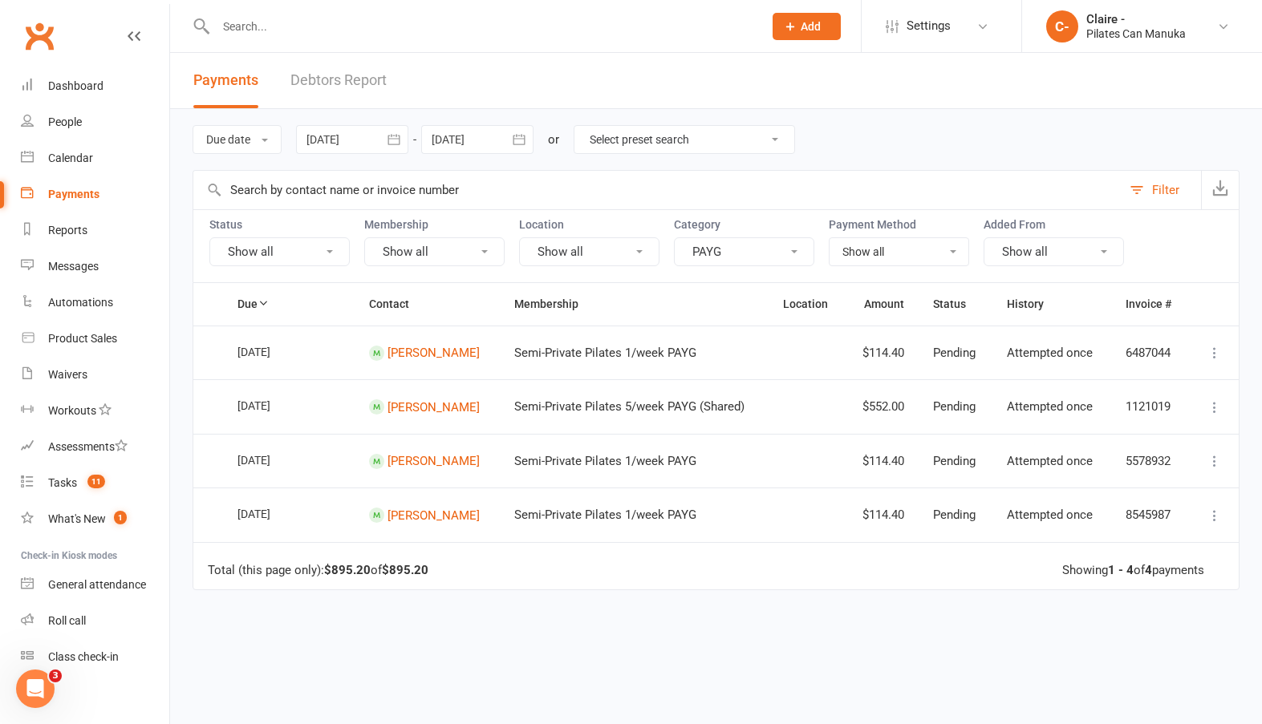
click at [398, 138] on icon "button" at bounding box center [394, 140] width 16 height 16
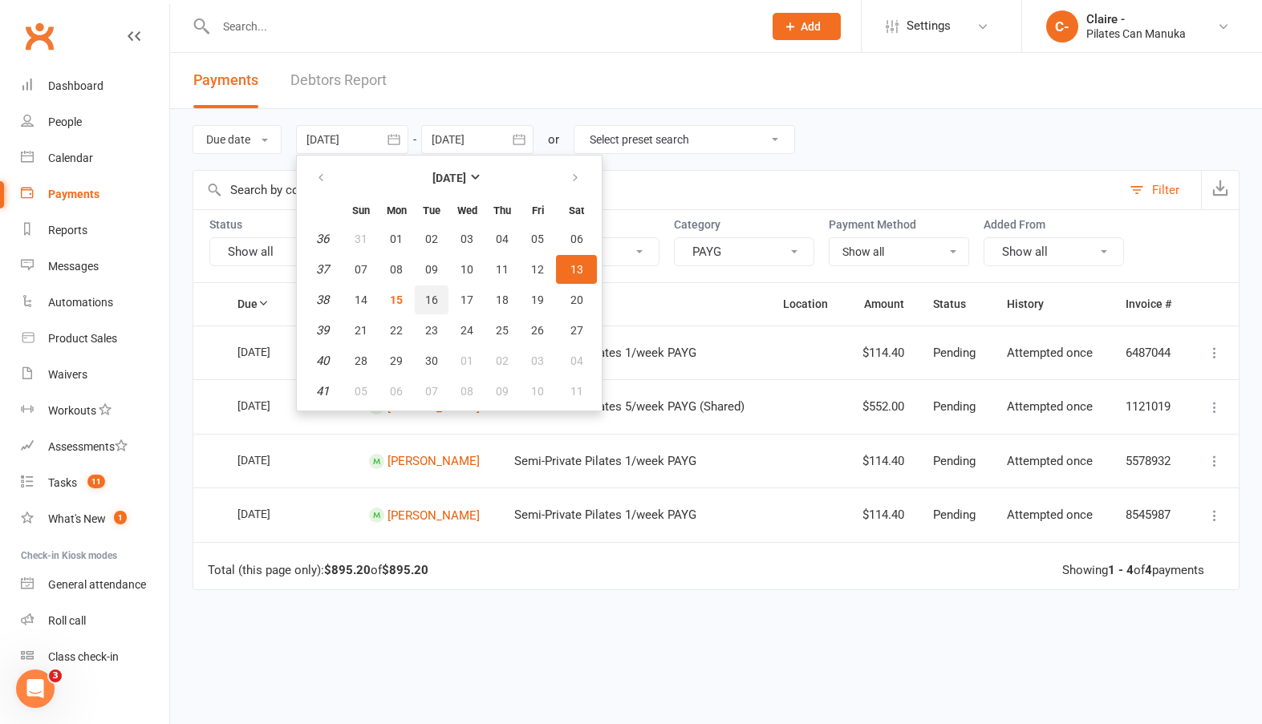
click at [430, 302] on span "16" at bounding box center [431, 300] width 13 height 13
type input "[DATE]"
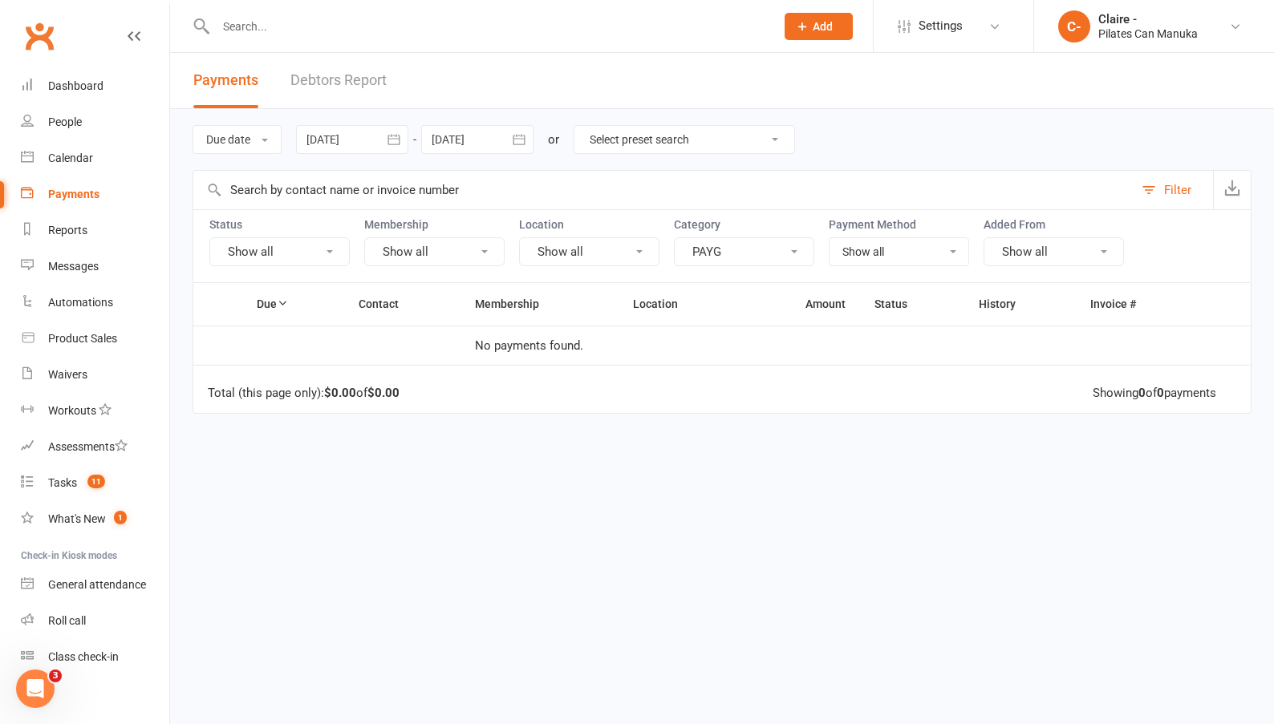
click at [521, 139] on icon "button" at bounding box center [519, 139] width 12 height 10
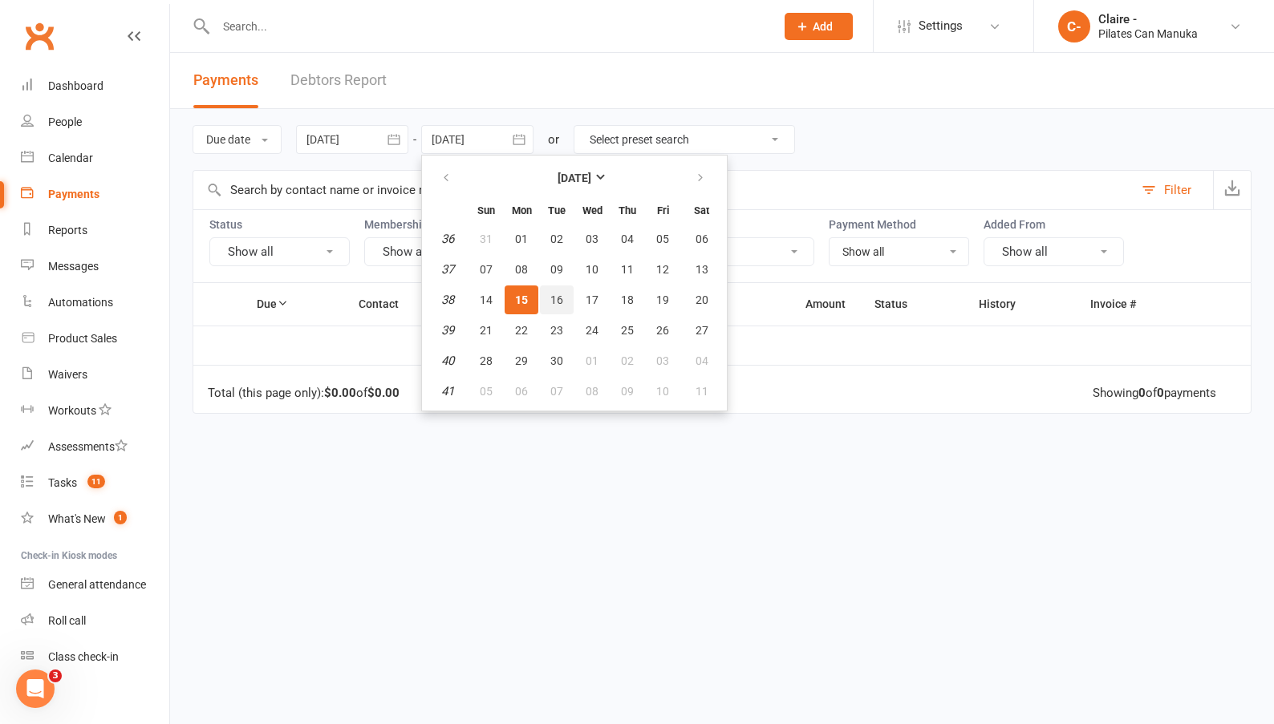
click at [561, 291] on button "16" at bounding box center [557, 300] width 34 height 29
type input "[DATE]"
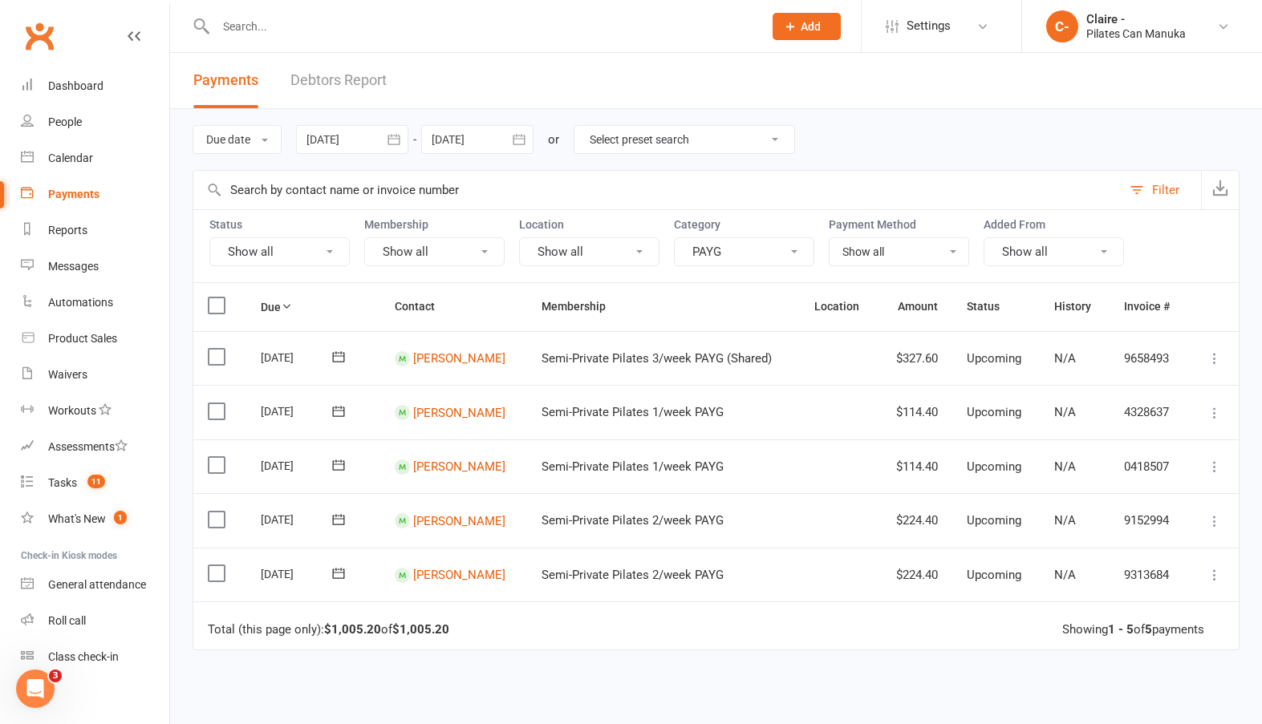
click at [395, 140] on icon "button" at bounding box center [394, 140] width 16 height 16
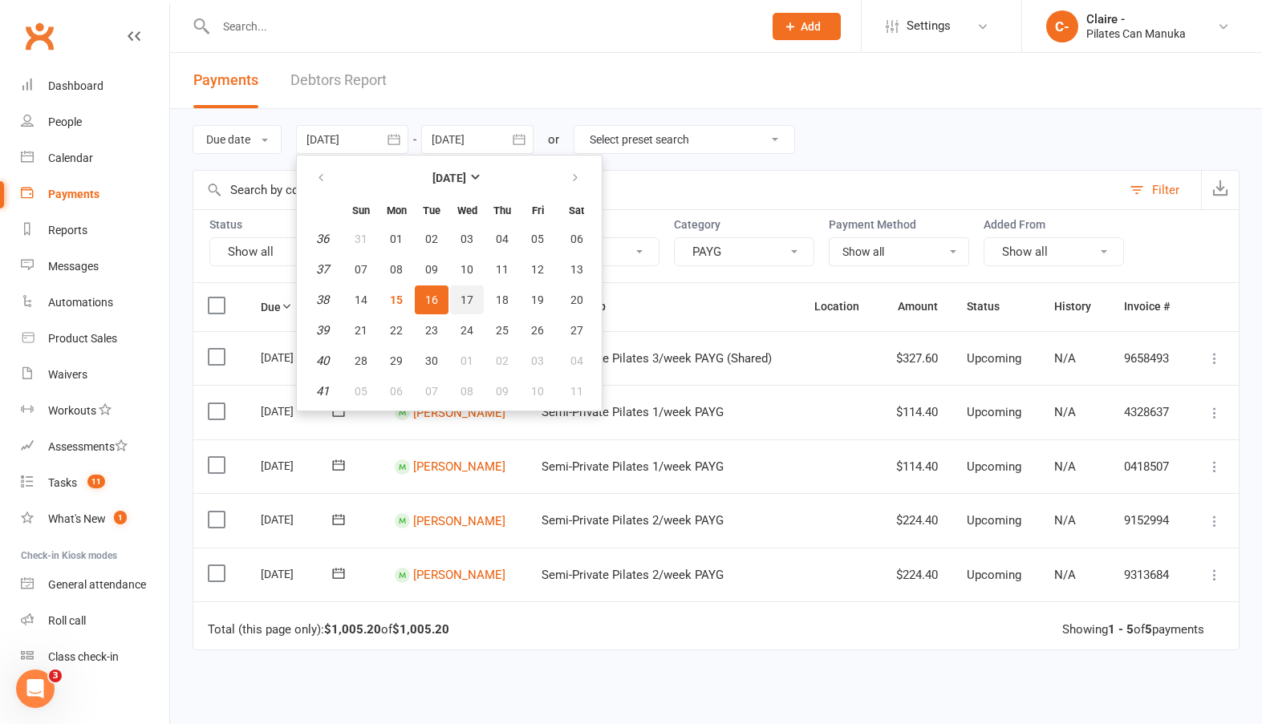
click at [472, 295] on span "17" at bounding box center [466, 300] width 13 height 13
type input "[DATE]"
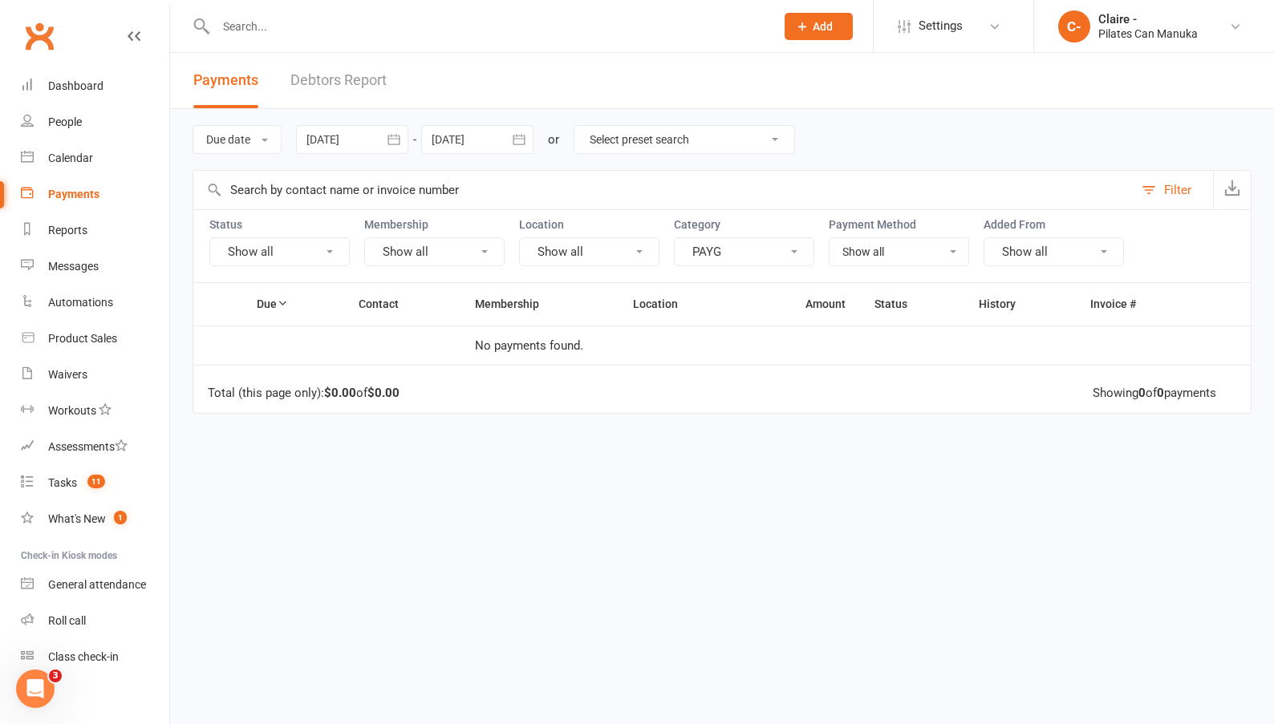
click at [523, 137] on icon "button" at bounding box center [519, 140] width 16 height 16
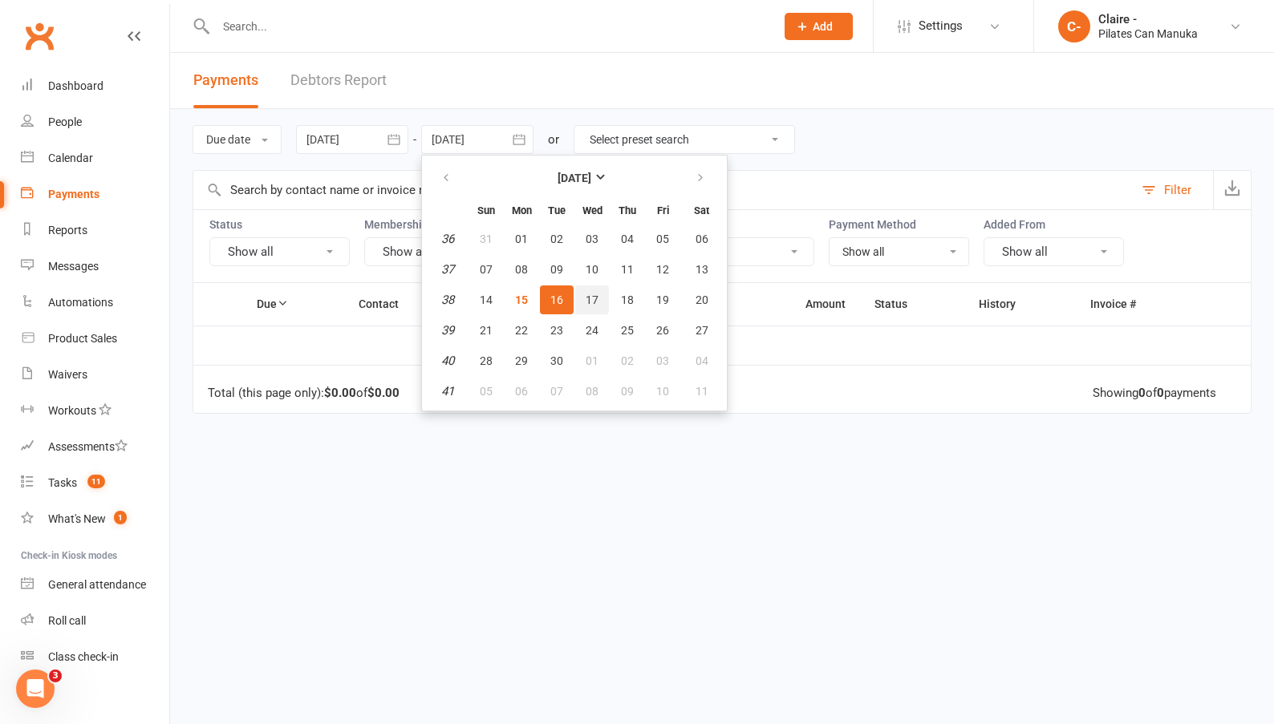
click at [594, 298] on span "17" at bounding box center [592, 300] width 13 height 13
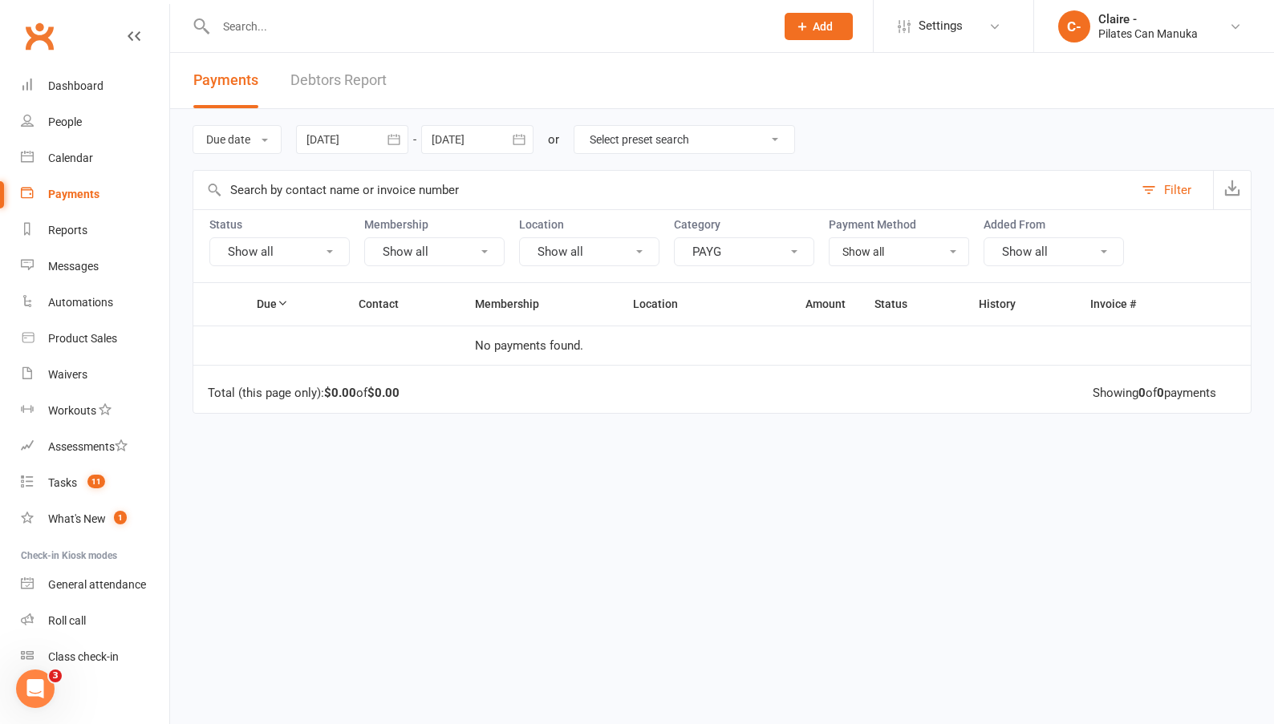
type input "[DATE]"
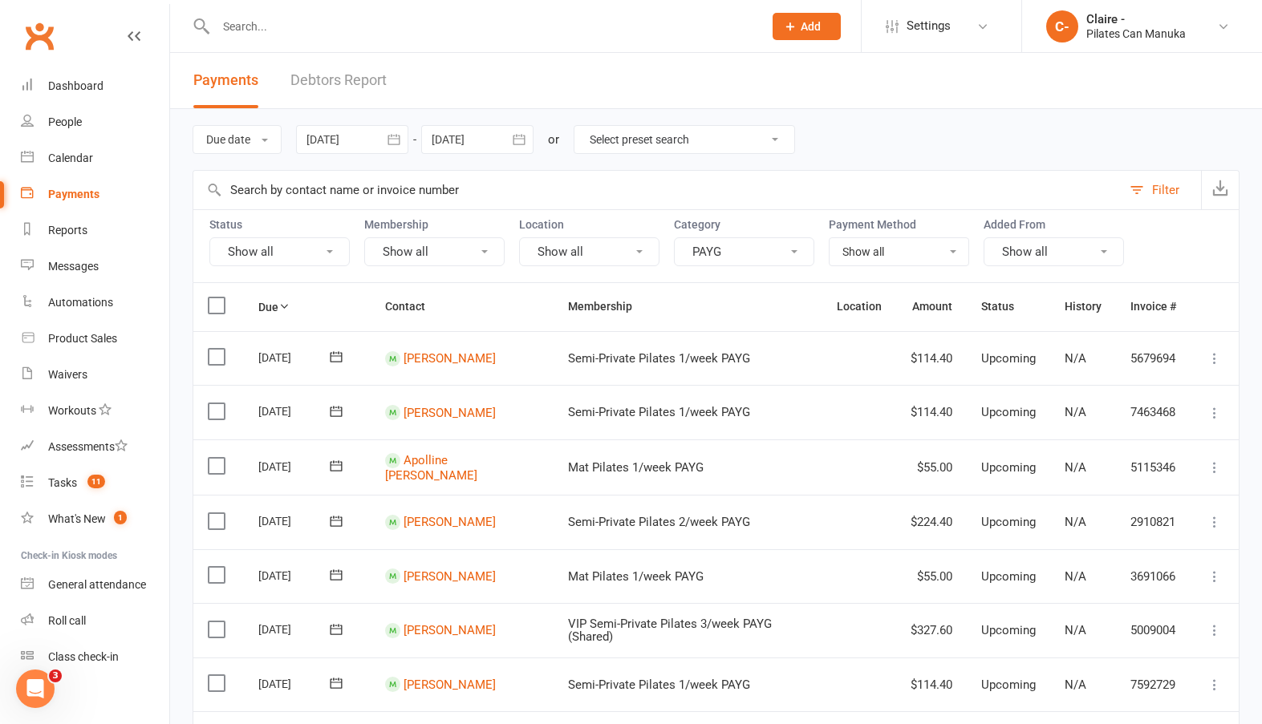
click at [399, 135] on icon "button" at bounding box center [393, 139] width 12 height 10
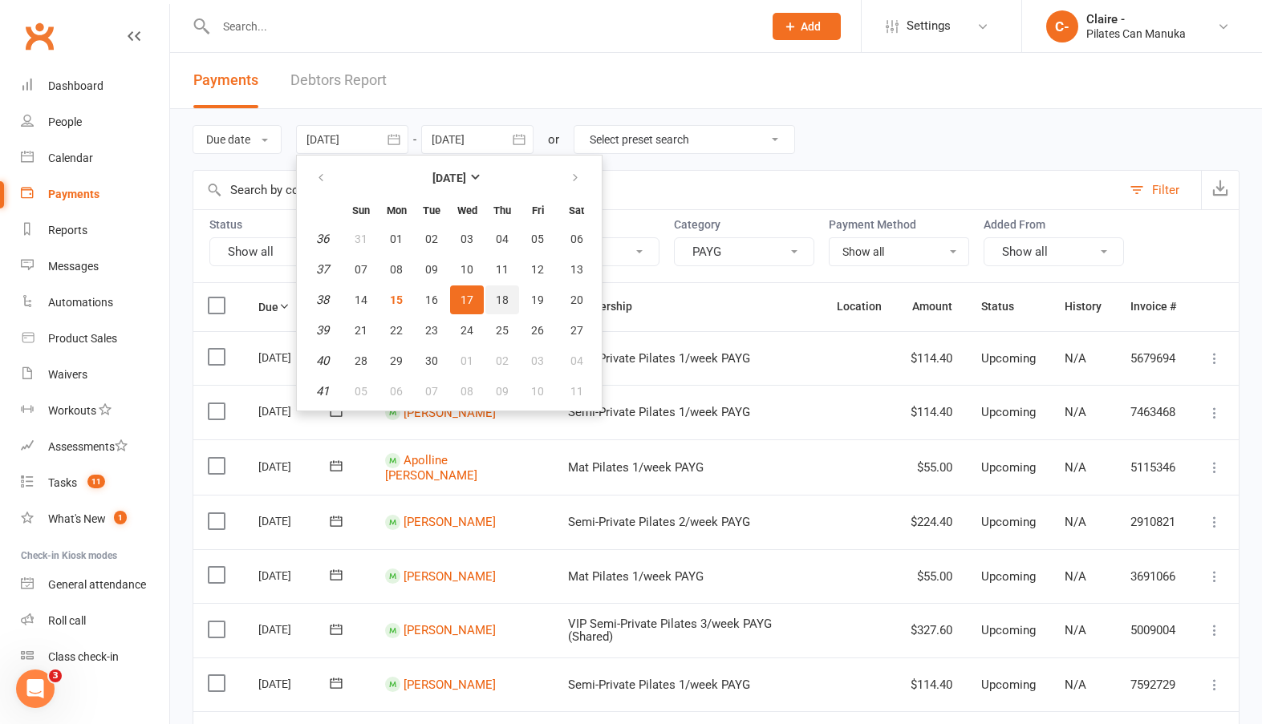
click at [501, 303] on span "18" at bounding box center [502, 300] width 13 height 13
type input "[DATE]"
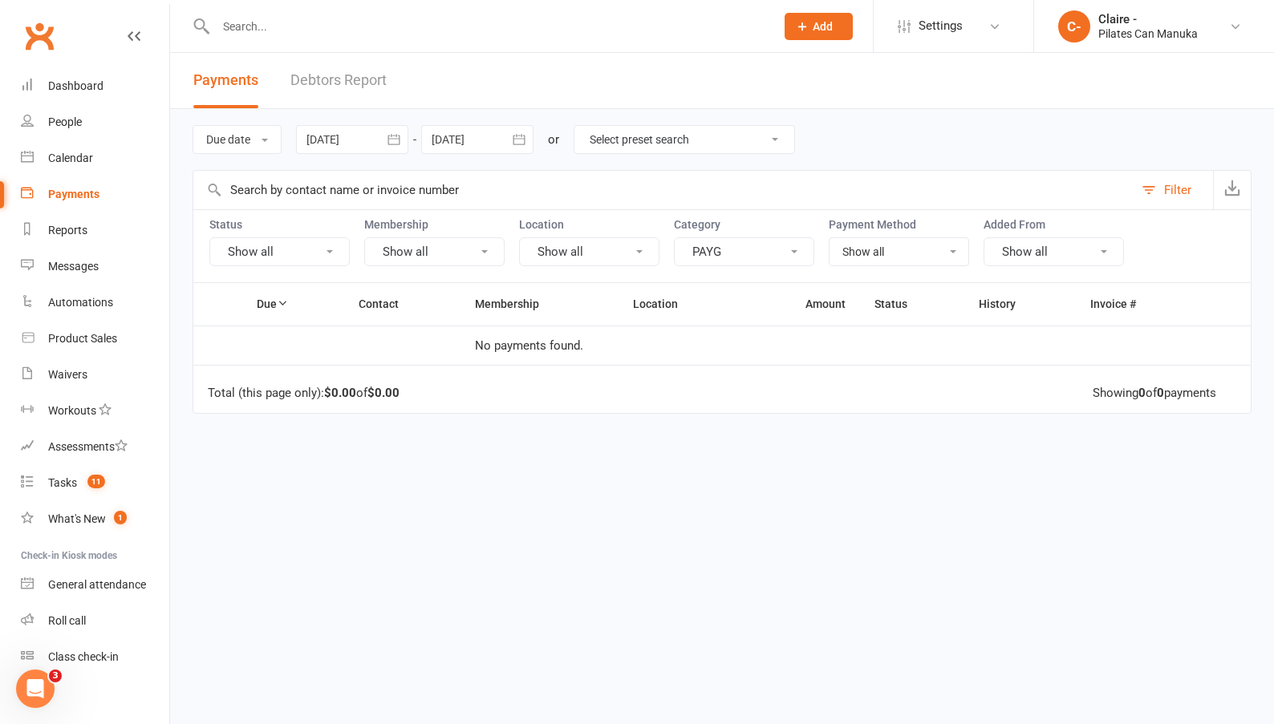
click at [523, 143] on icon "button" at bounding box center [519, 140] width 16 height 16
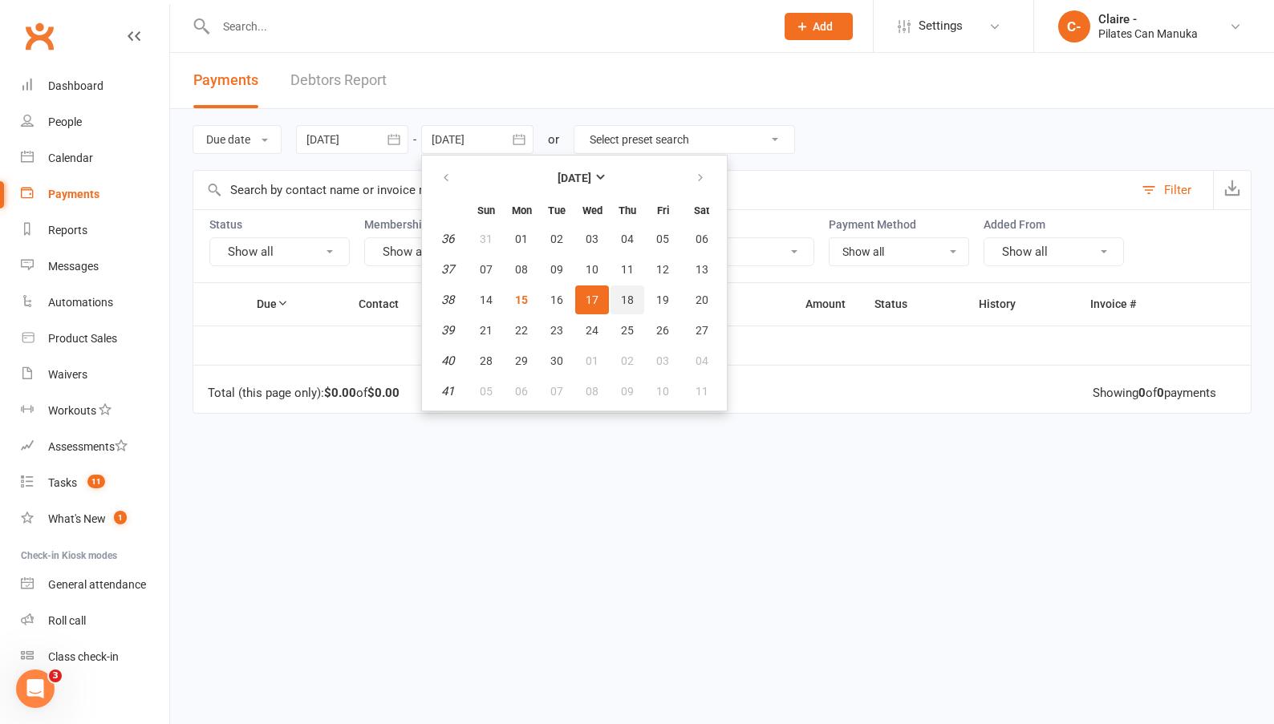
click at [626, 299] on span "18" at bounding box center [627, 300] width 13 height 13
type input "[DATE]"
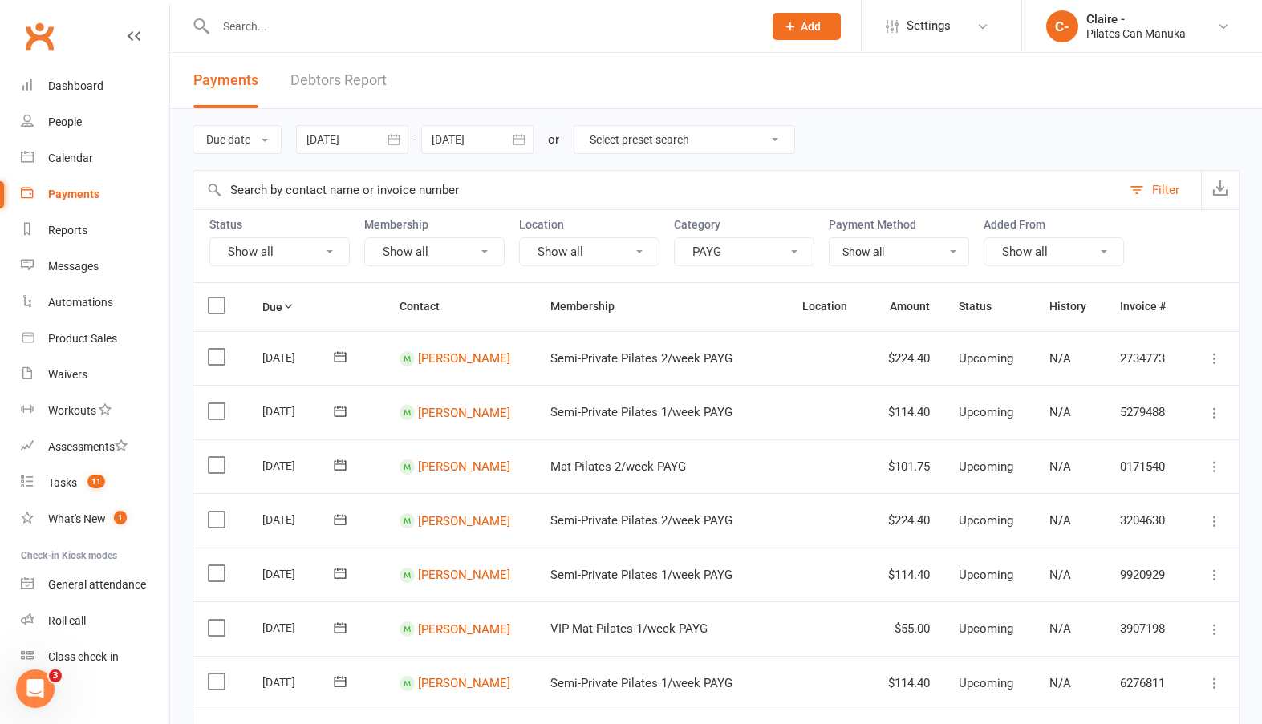
click at [398, 144] on icon "button" at bounding box center [394, 140] width 16 height 16
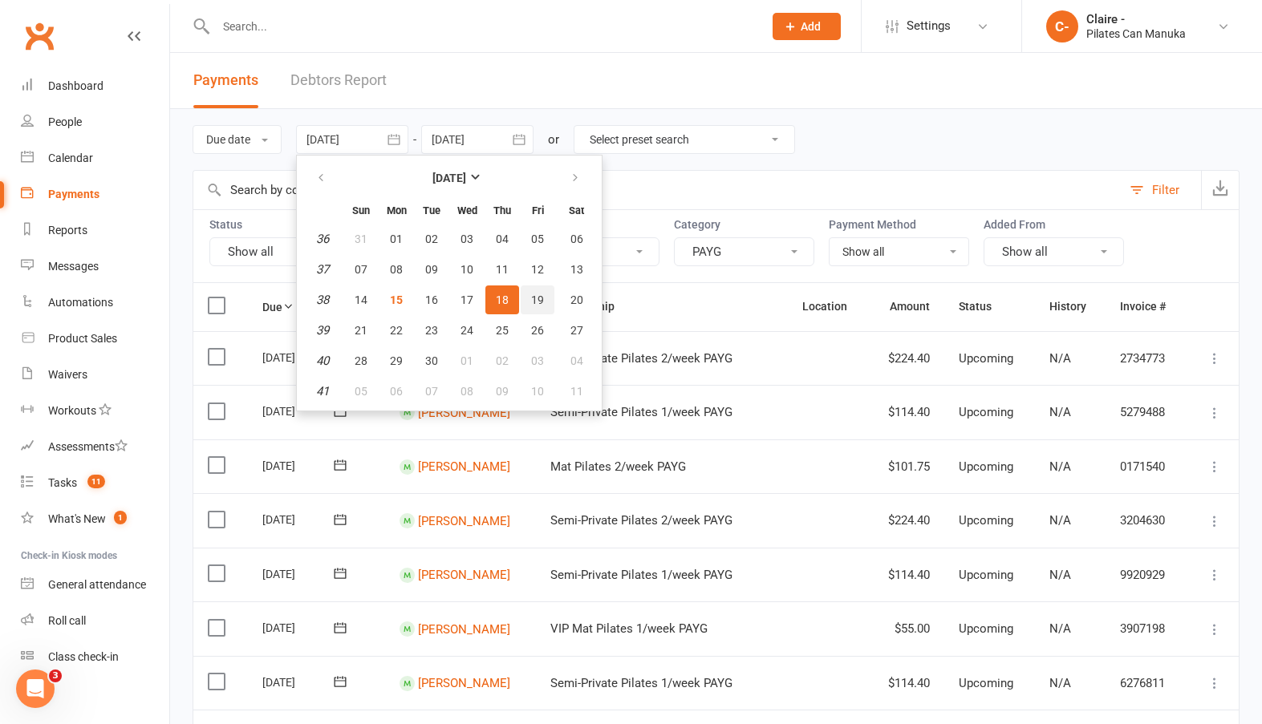
click at [543, 290] on button "19" at bounding box center [538, 300] width 34 height 29
type input "[DATE]"
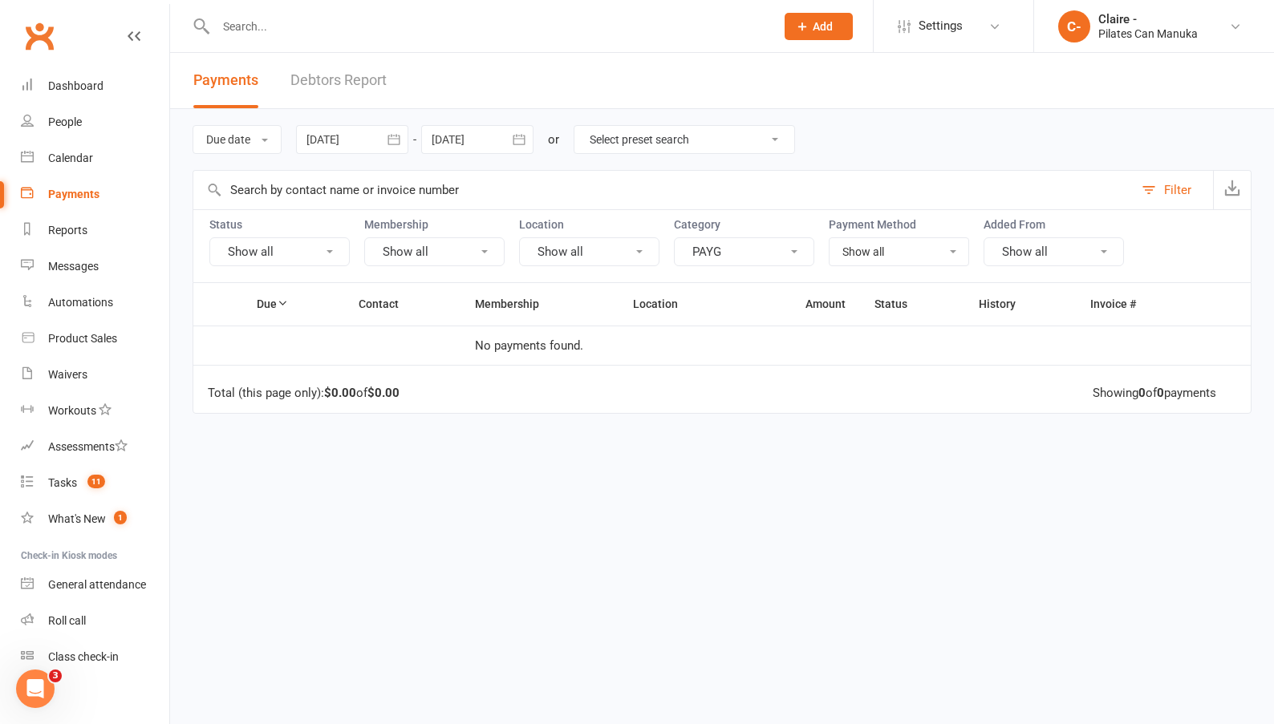
click at [521, 144] on icon "button" at bounding box center [519, 139] width 12 height 10
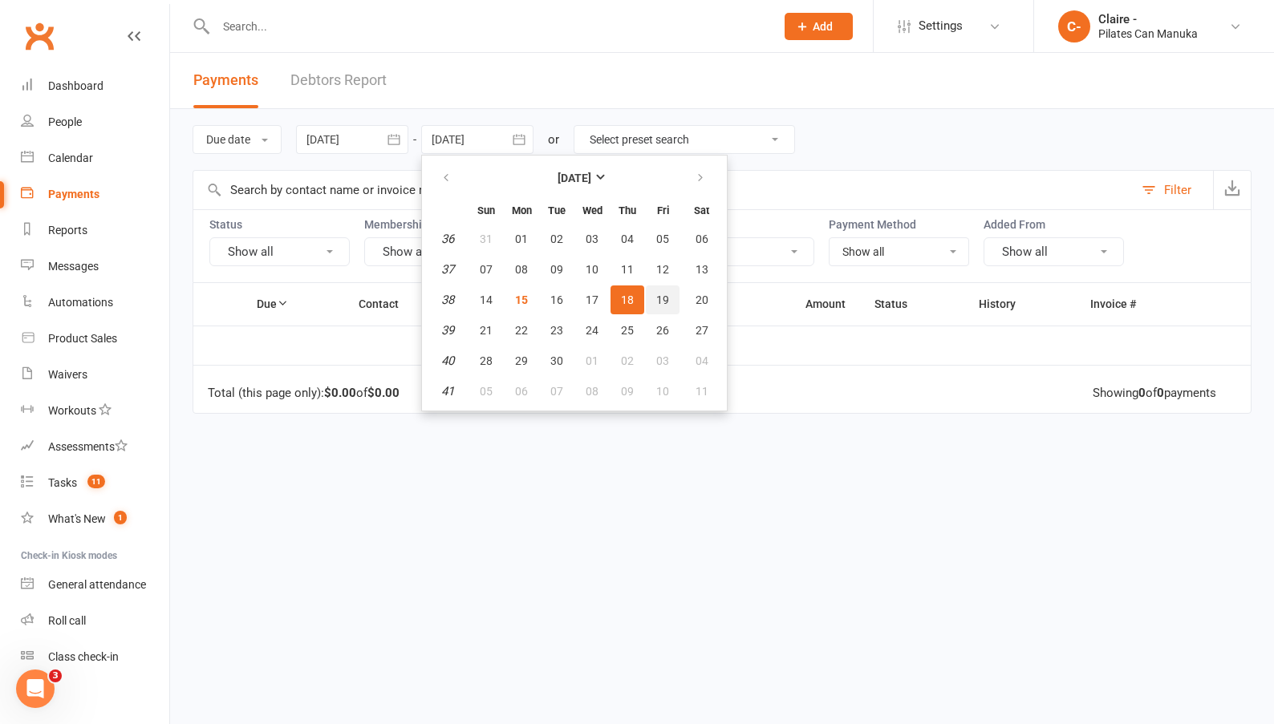
click at [666, 294] on span "19" at bounding box center [662, 300] width 13 height 13
type input "[DATE]"
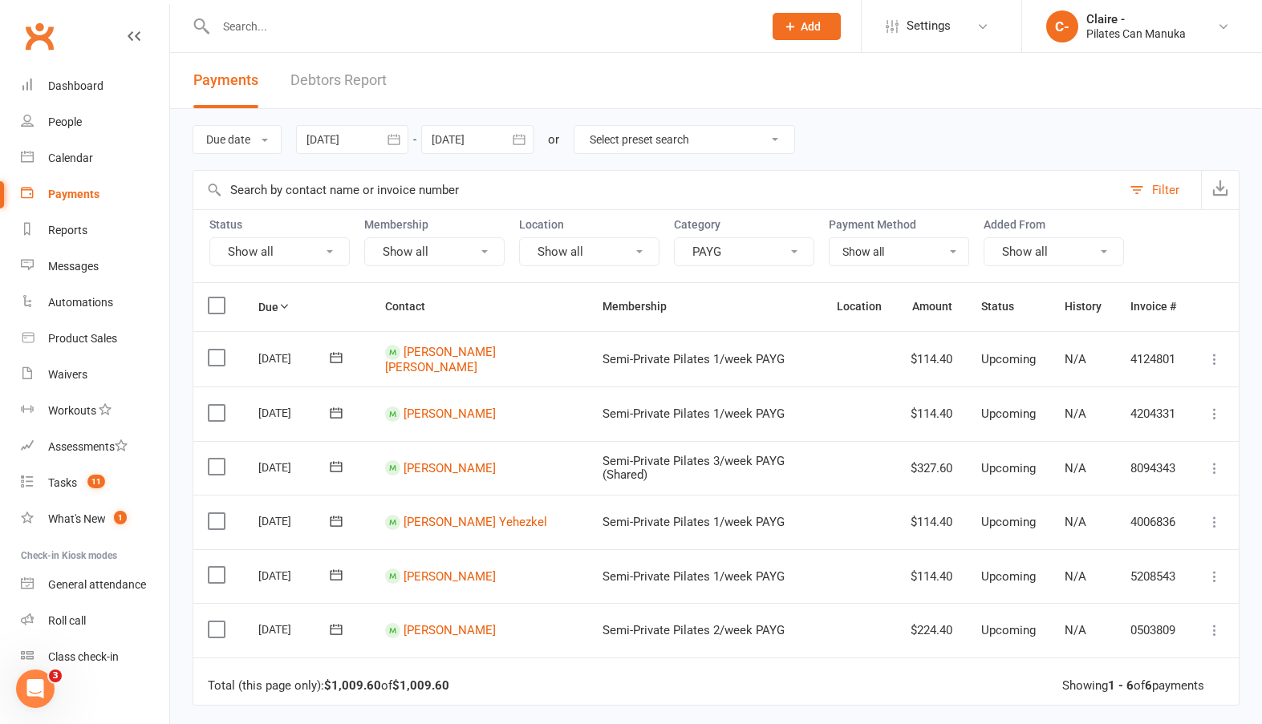
click at [392, 138] on icon "button" at bounding box center [394, 140] width 16 height 16
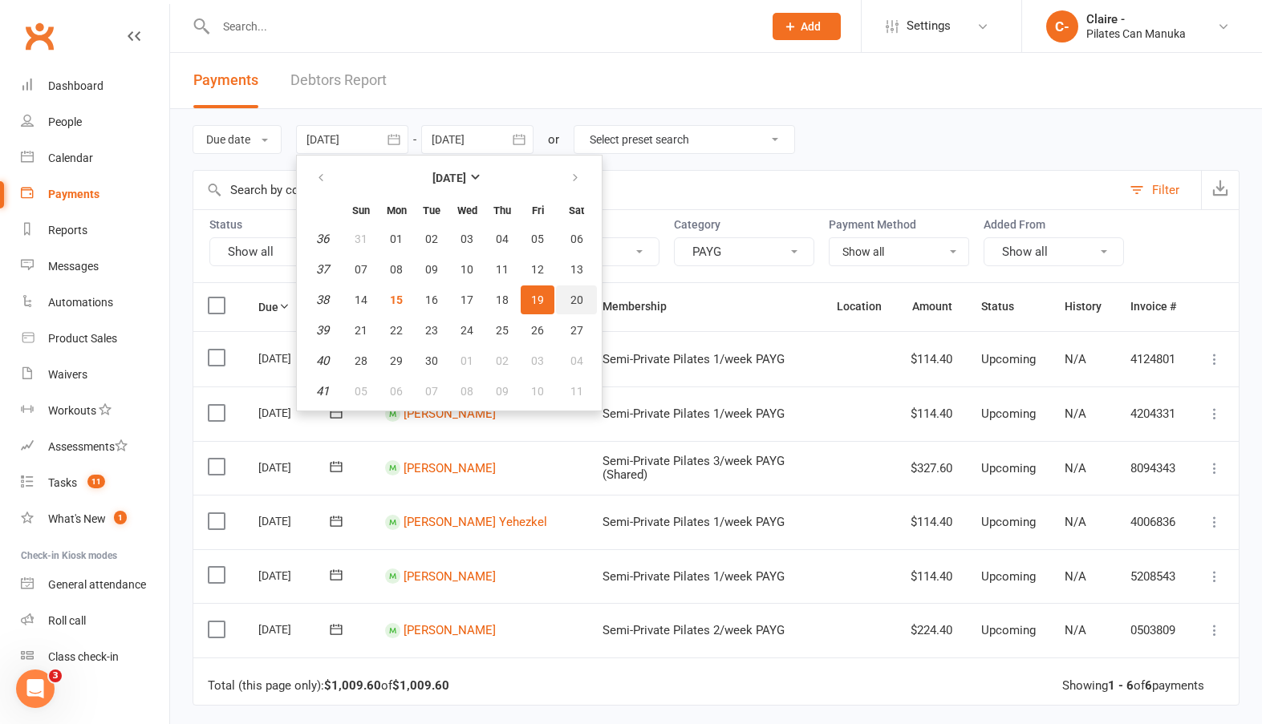
click at [569, 295] on button "20" at bounding box center [576, 300] width 41 height 29
type input "[DATE]"
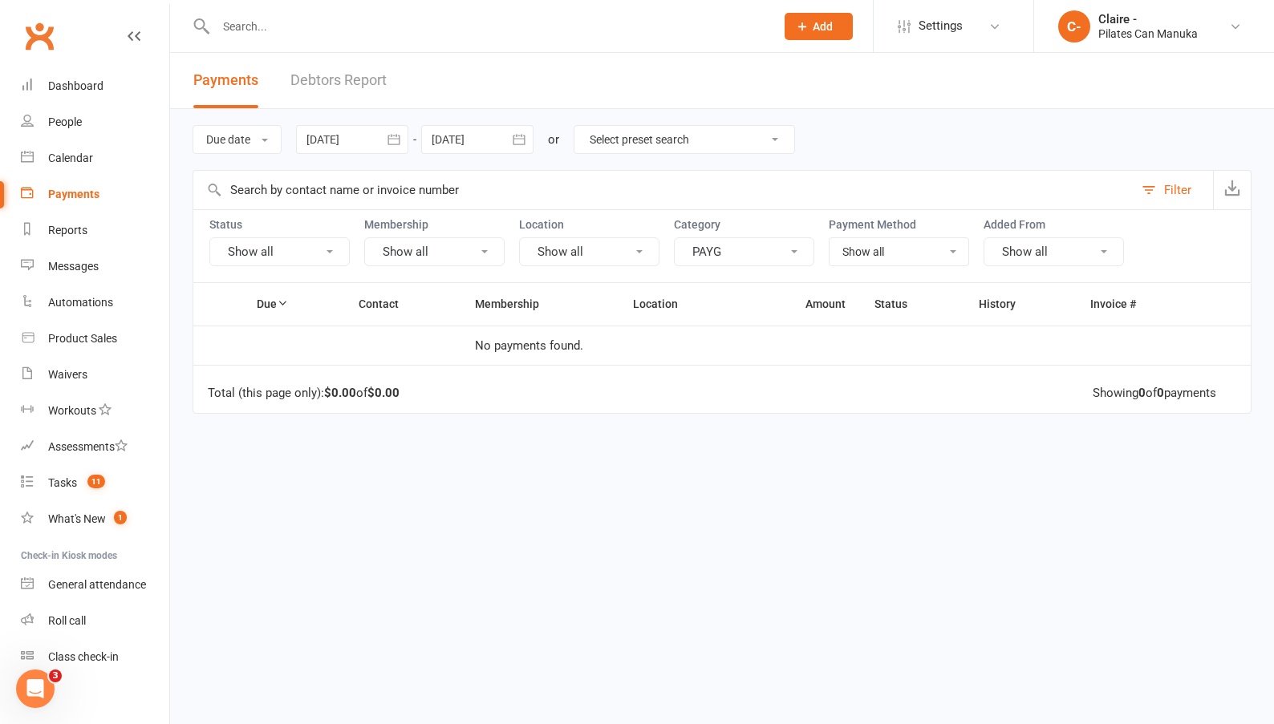
click at [521, 141] on icon "button" at bounding box center [519, 140] width 16 height 16
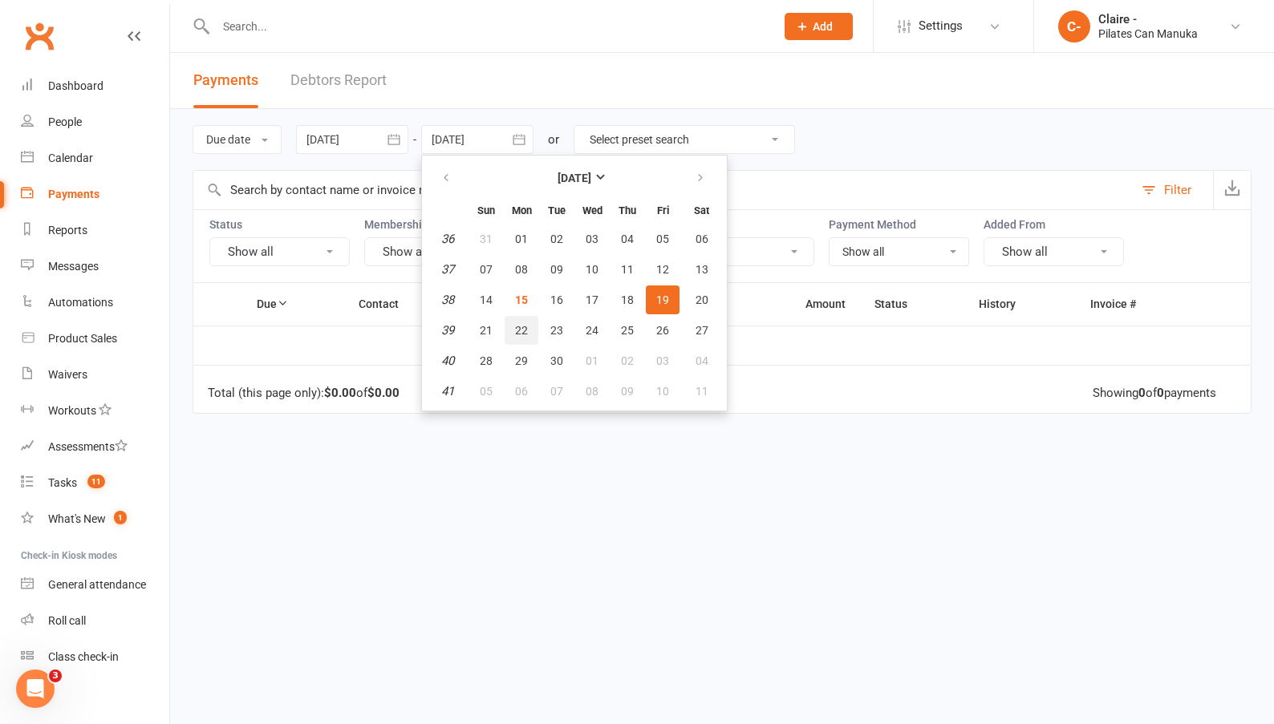
click at [520, 326] on span "22" at bounding box center [521, 330] width 13 height 13
type input "[DATE]"
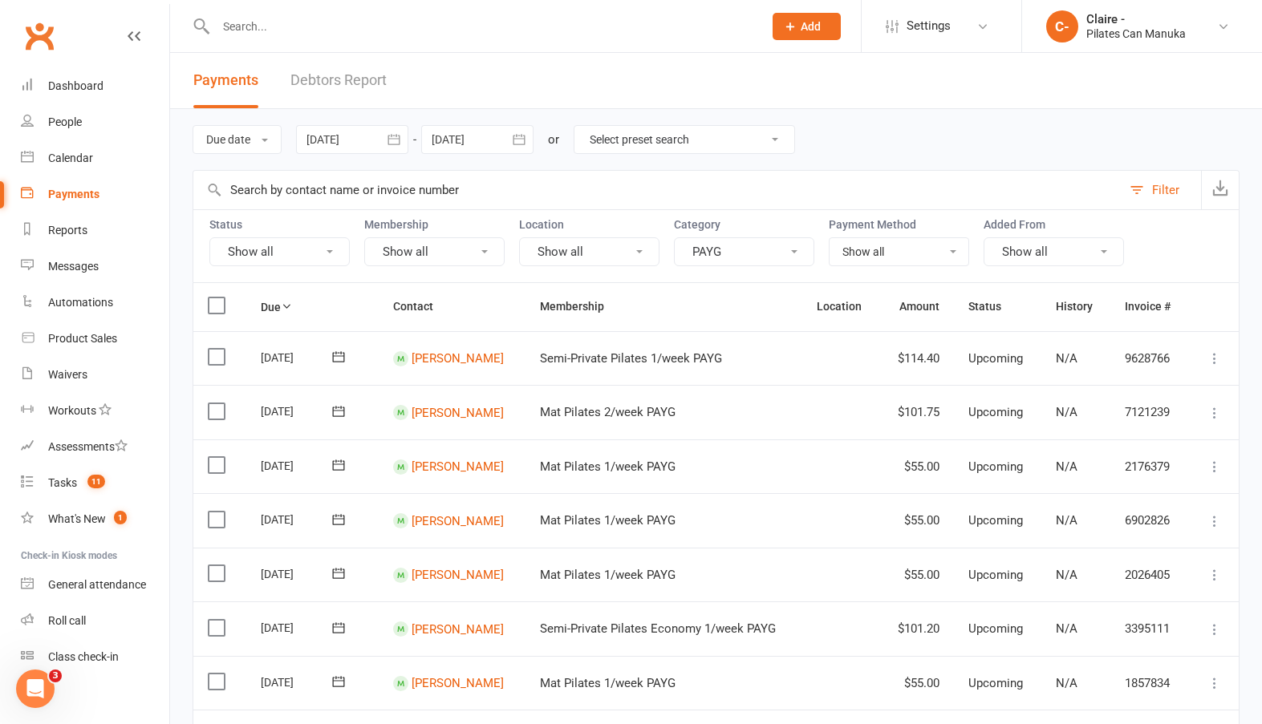
drag, startPoint x: 395, startPoint y: 141, endPoint x: 399, endPoint y: 172, distance: 30.9
click at [395, 141] on icon "button" at bounding box center [394, 140] width 16 height 16
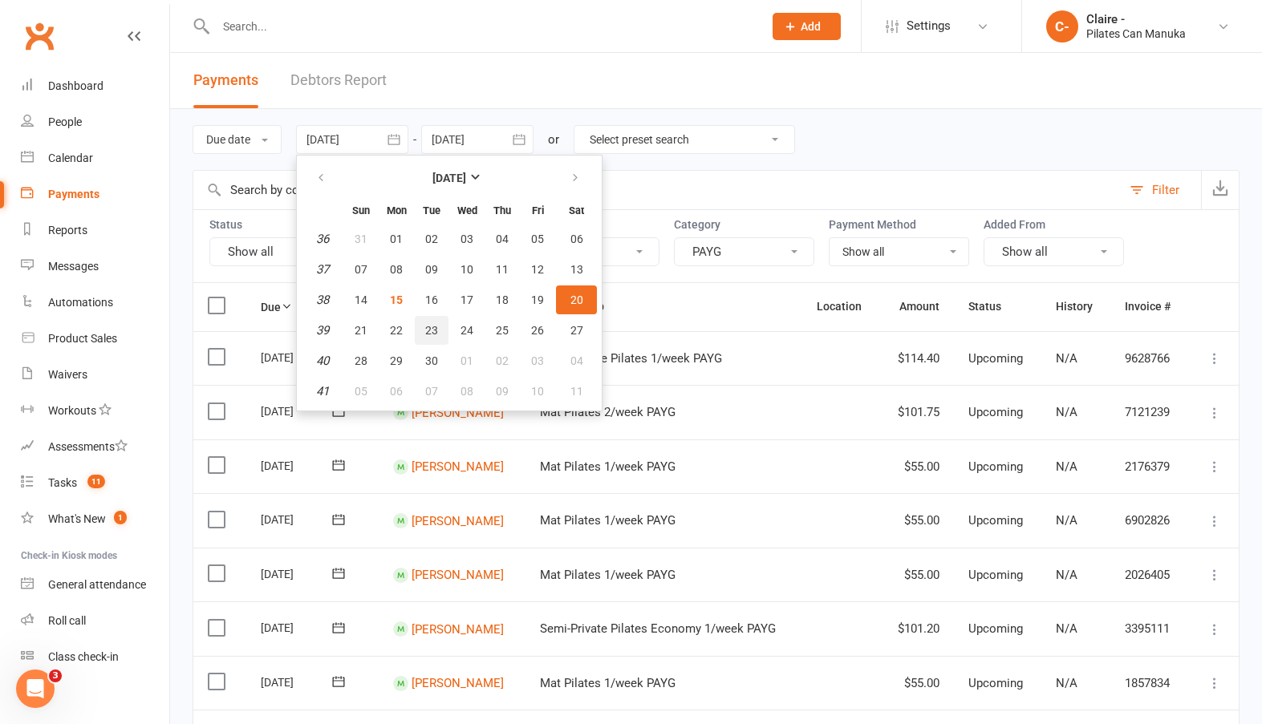
click at [423, 330] on button "23" at bounding box center [432, 330] width 34 height 29
type input "[DATE]"
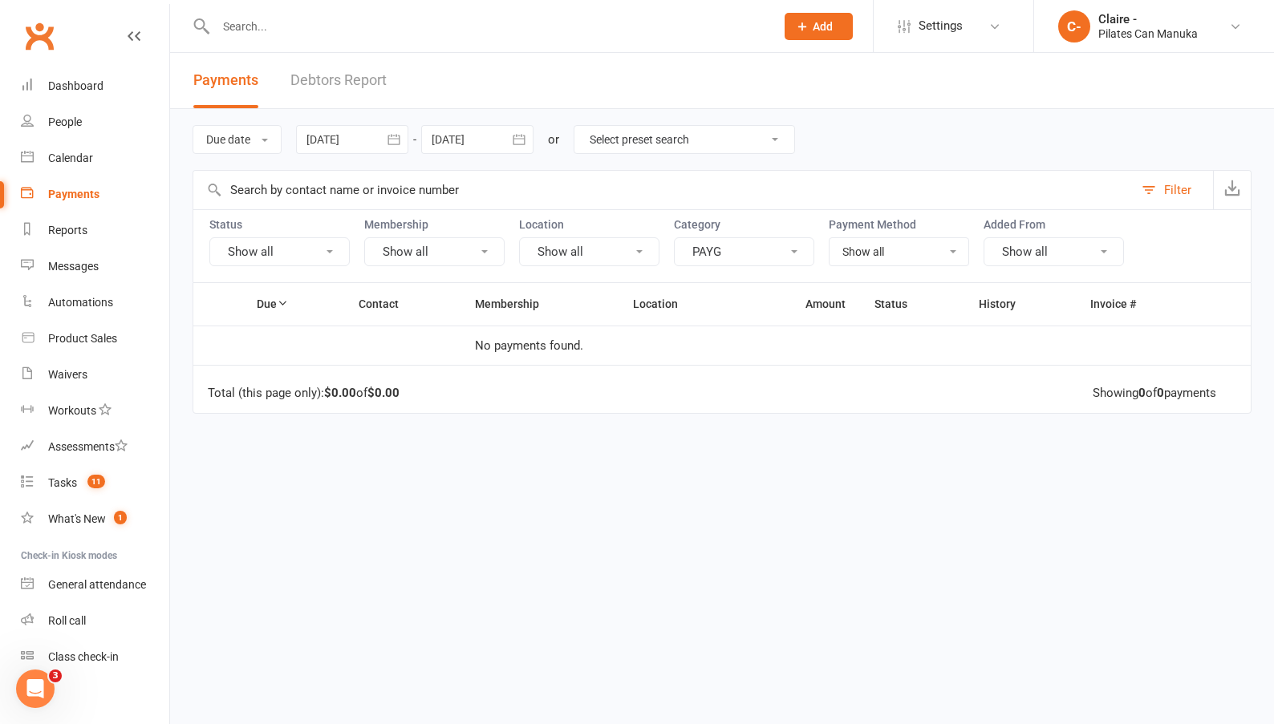
click at [527, 139] on icon "button" at bounding box center [519, 140] width 16 height 16
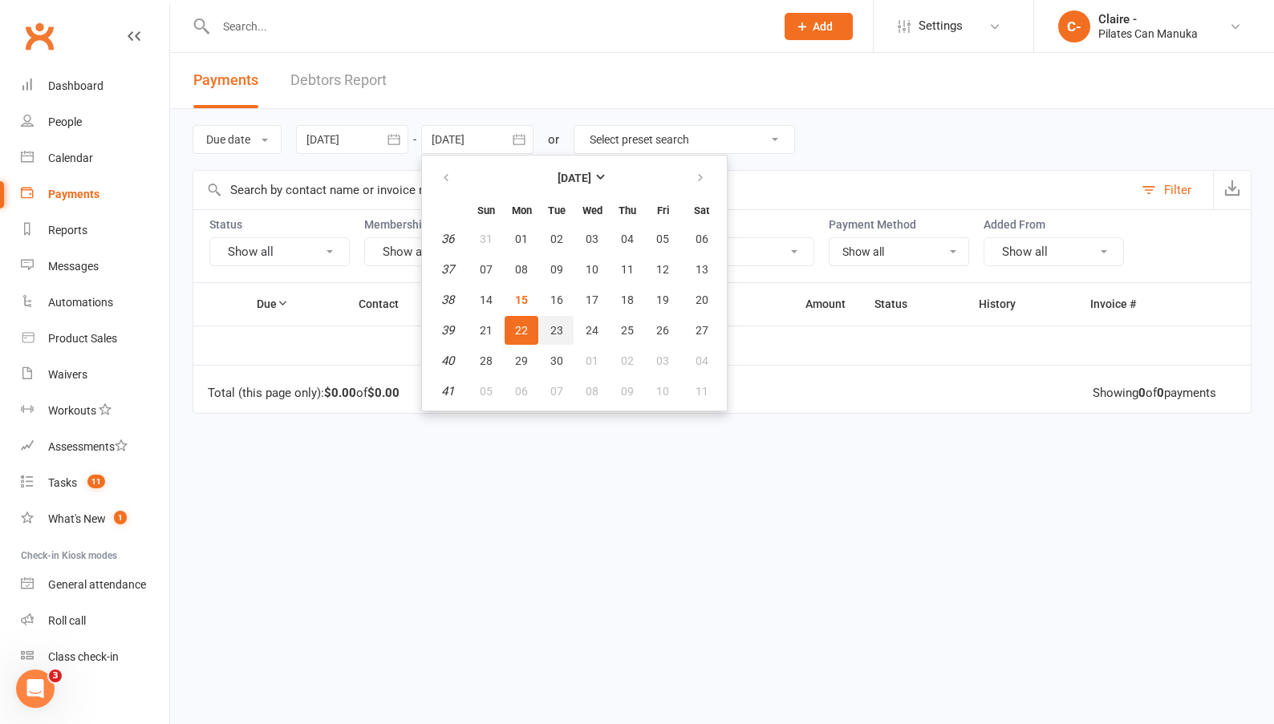
click at [559, 327] on span "23" at bounding box center [556, 330] width 13 height 13
type input "[DATE]"
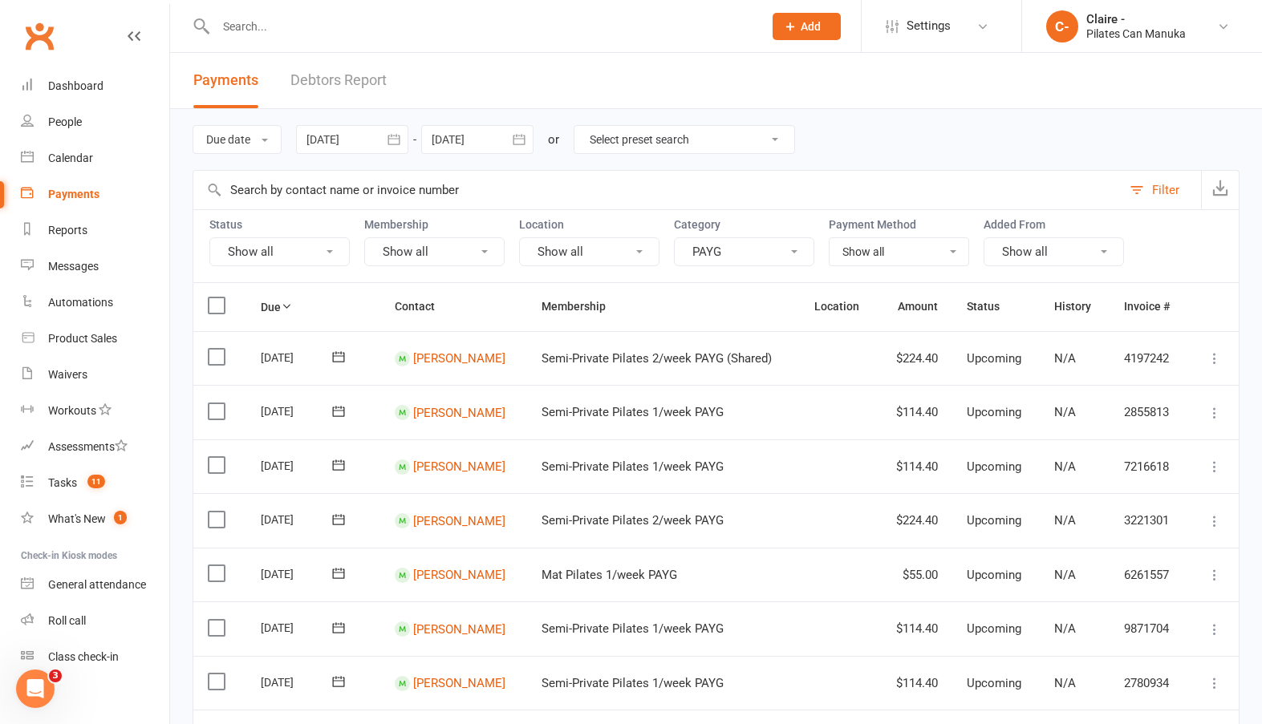
drag, startPoint x: 391, startPoint y: 140, endPoint x: 388, endPoint y: 184, distance: 44.2
click at [391, 140] on icon "button" at bounding box center [393, 139] width 12 height 10
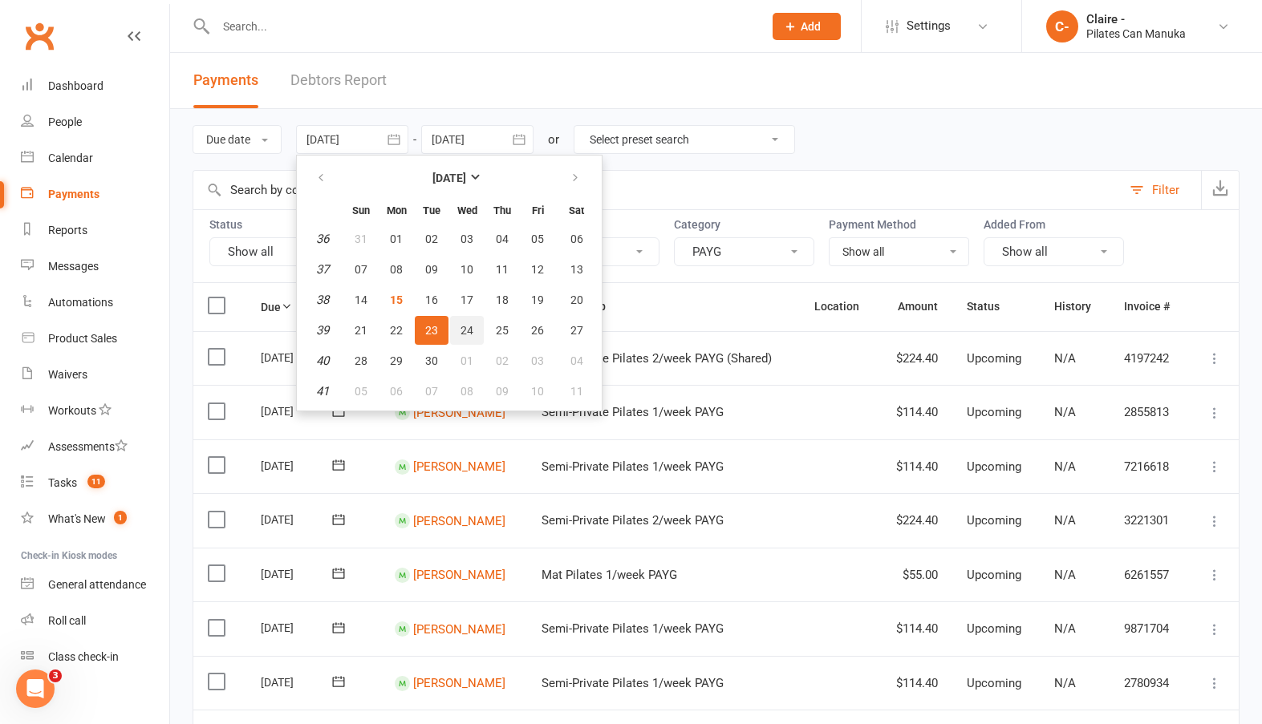
click at [468, 328] on span "24" at bounding box center [466, 330] width 13 height 13
type input "[DATE]"
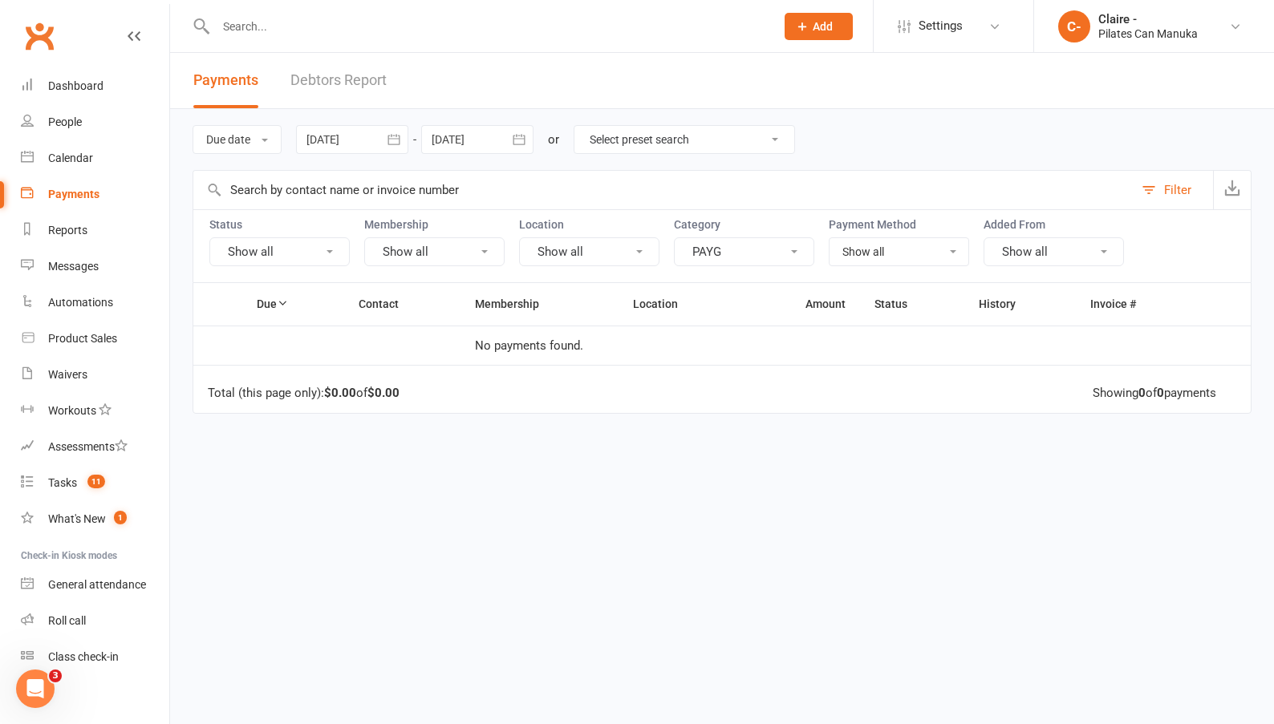
click at [517, 140] on icon "button" at bounding box center [519, 139] width 12 height 10
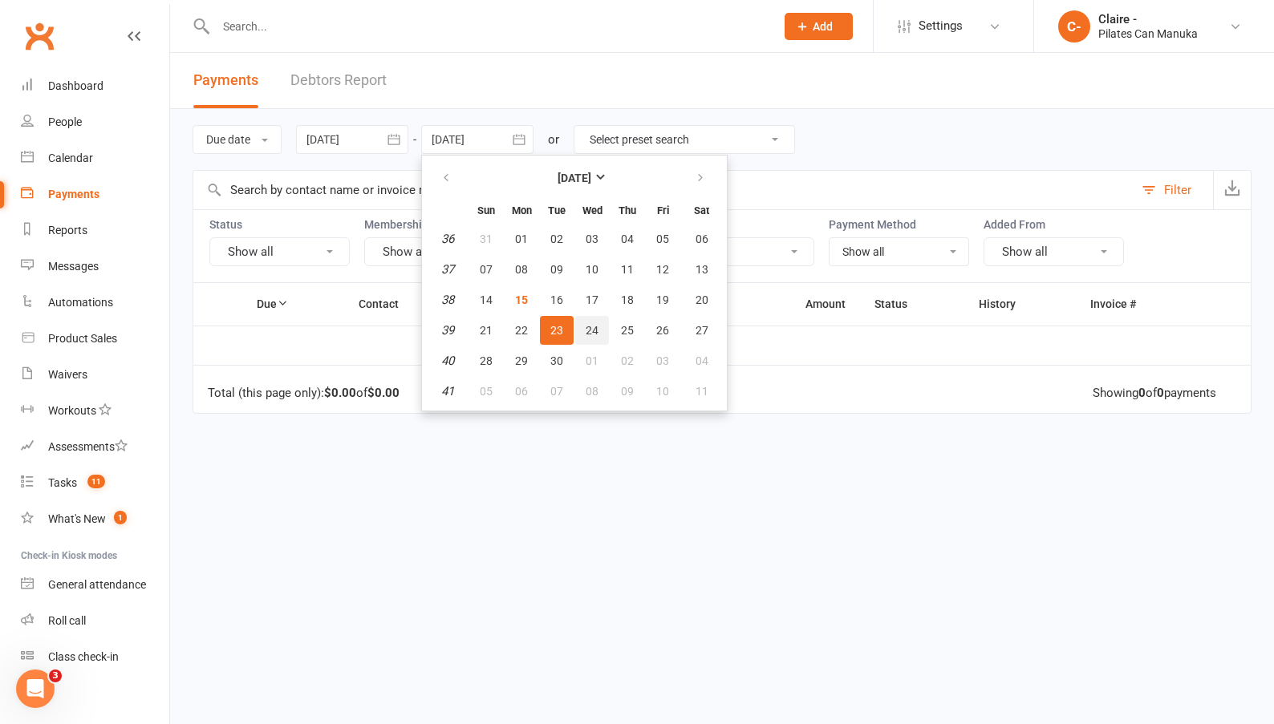
click at [592, 324] on span "24" at bounding box center [592, 330] width 13 height 13
type input "[DATE]"
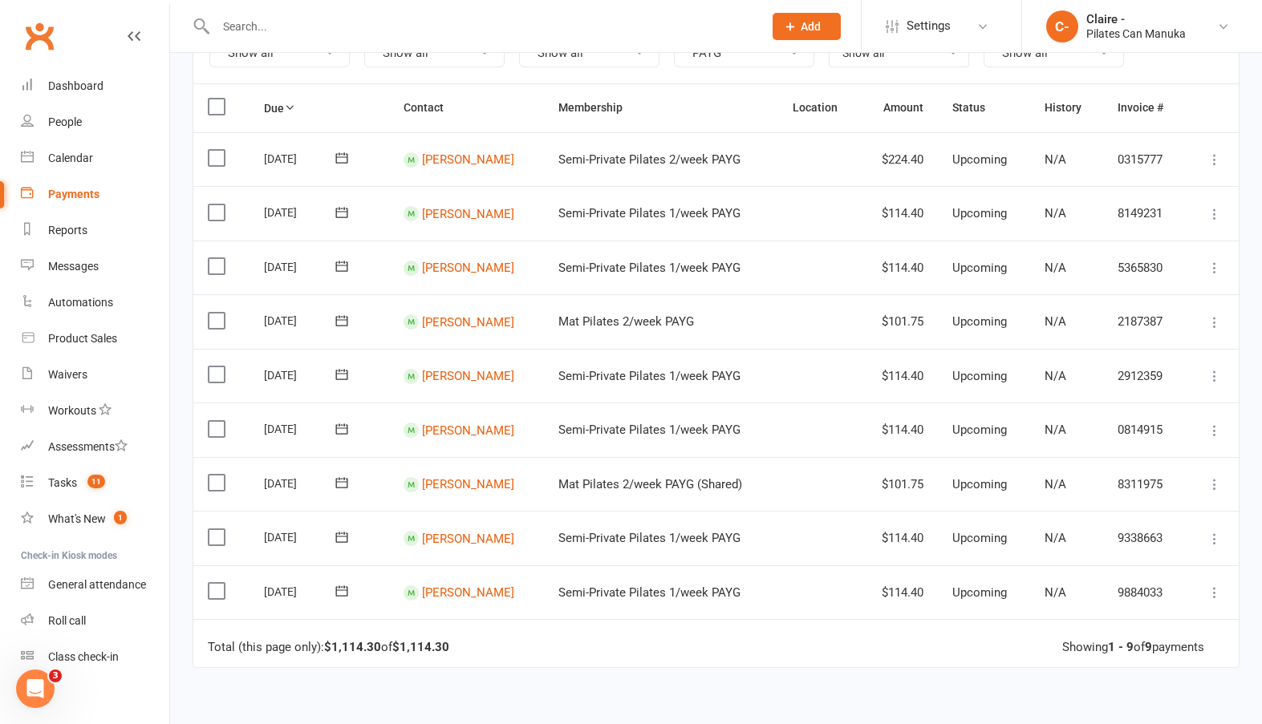
scroll to position [373, 0]
